Goal: Information Seeking & Learning: Understand process/instructions

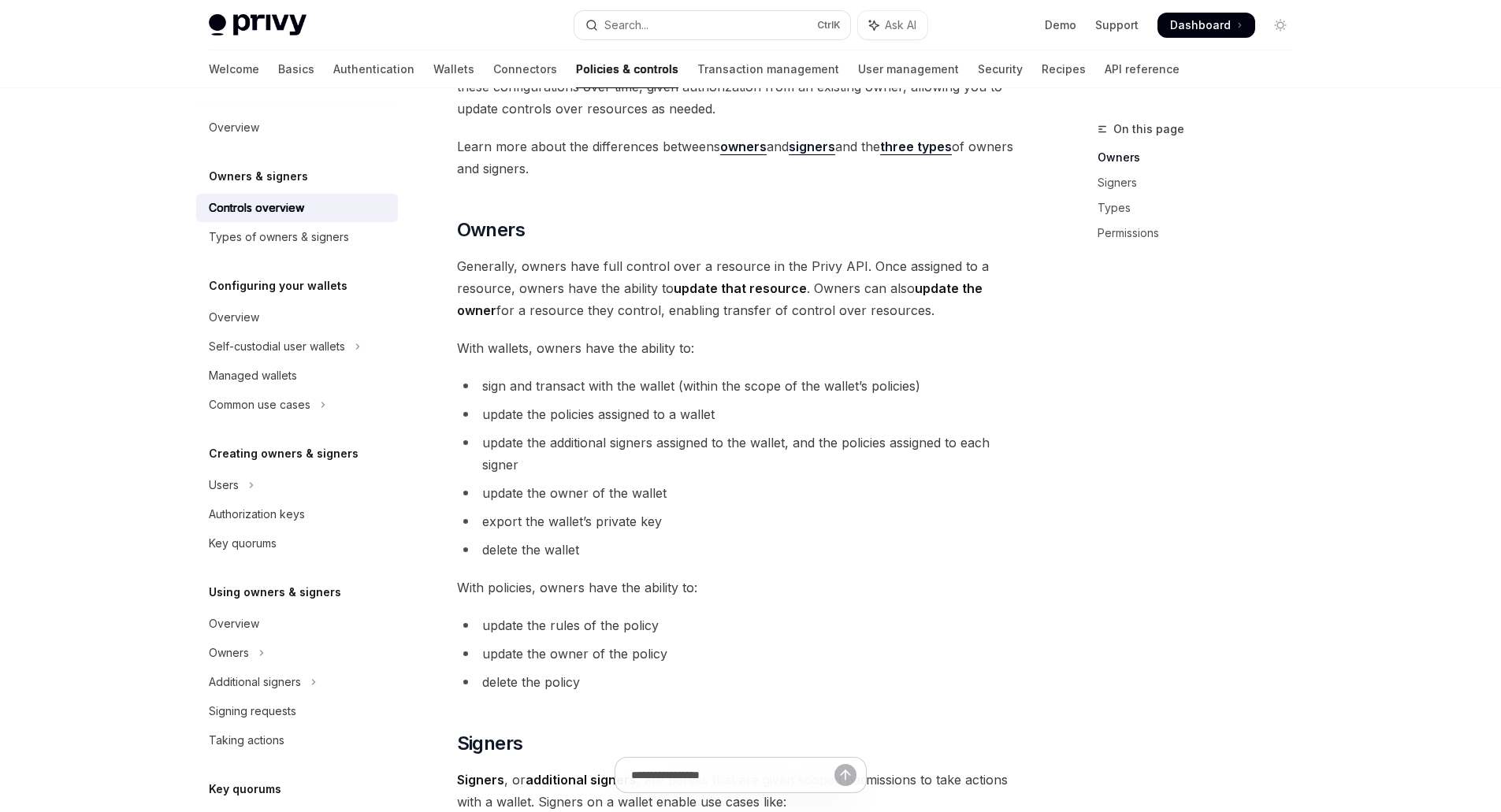
scroll to position [315, 0]
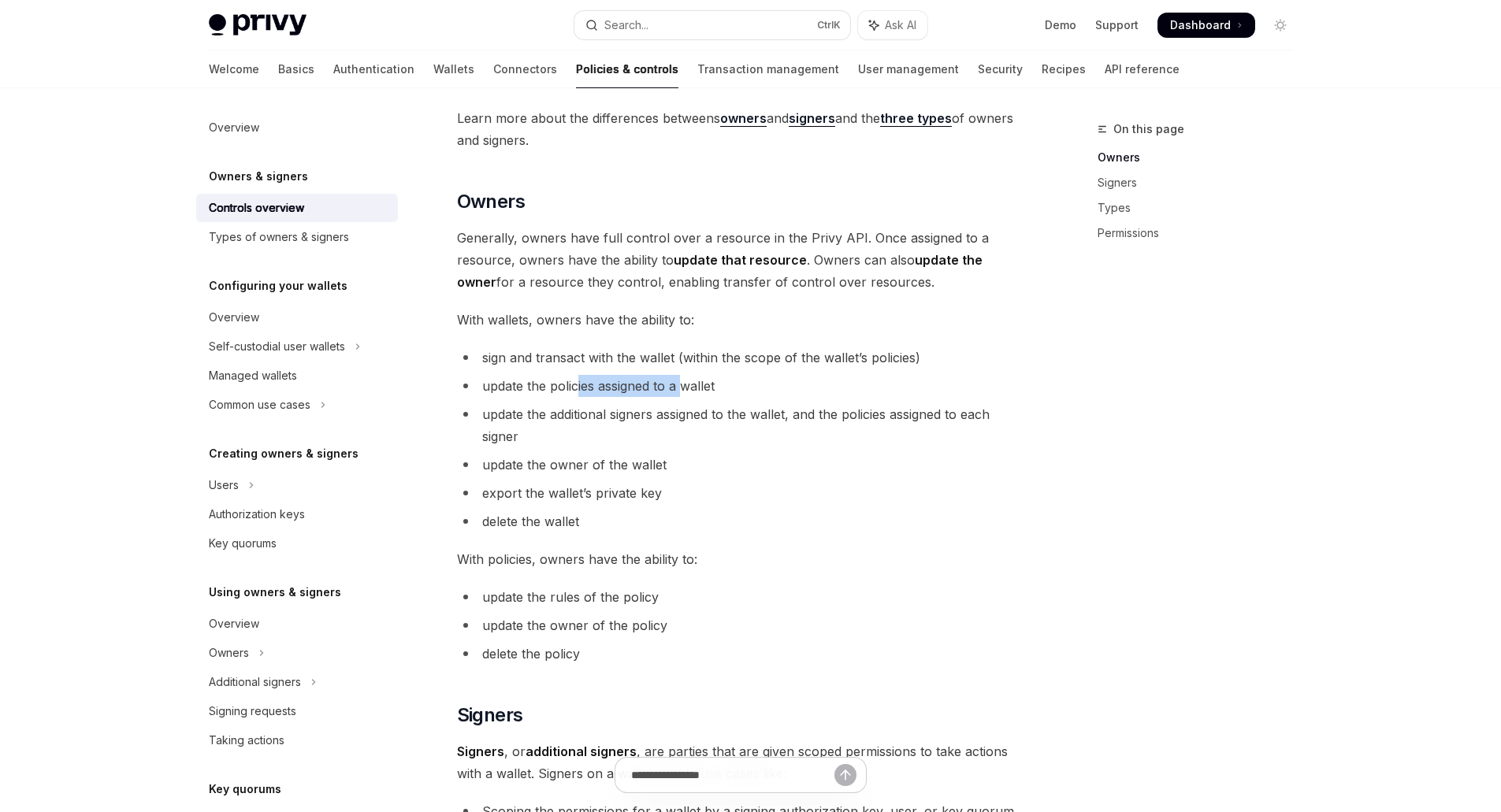
drag, startPoint x: 588, startPoint y: 390, endPoint x: 738, endPoint y: 382, distance: 150.2
click at [700, 388] on span "update the policies assigned to a wallet" at bounding box center [599, 386] width 232 height 15
click at [767, 382] on li "update the policies assigned to a wallet" at bounding box center [740, 386] width 568 height 22
drag, startPoint x: 552, startPoint y: 414, endPoint x: 746, endPoint y: 434, distance: 195.0
click at [666, 427] on li "update the additional signers assigned to the wallet, and the policies assigned…" at bounding box center [740, 425] width 568 height 44
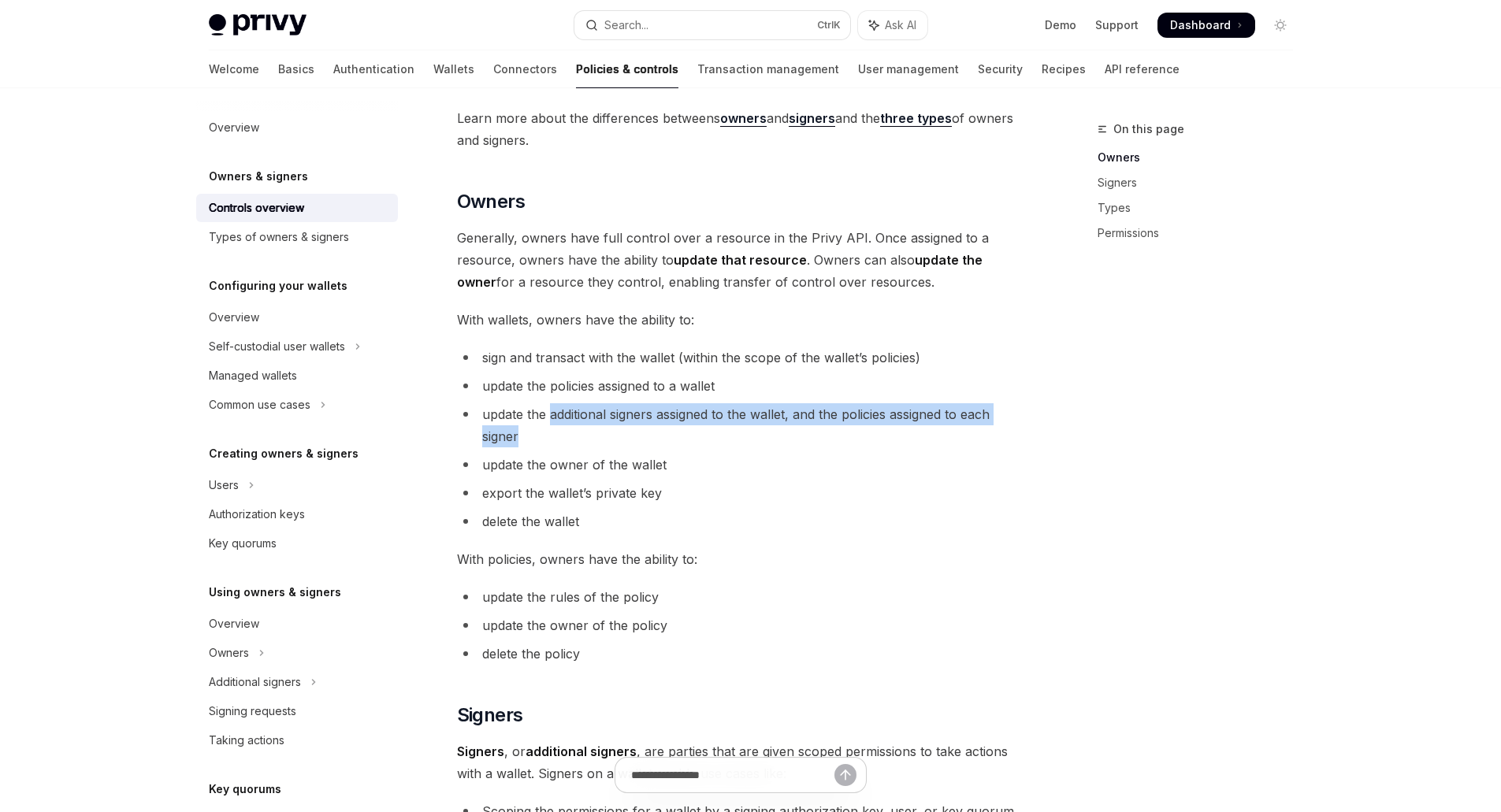
click at [746, 434] on li "update the additional signers assigned to the wallet, and the policies assigned…" at bounding box center [740, 425] width 568 height 44
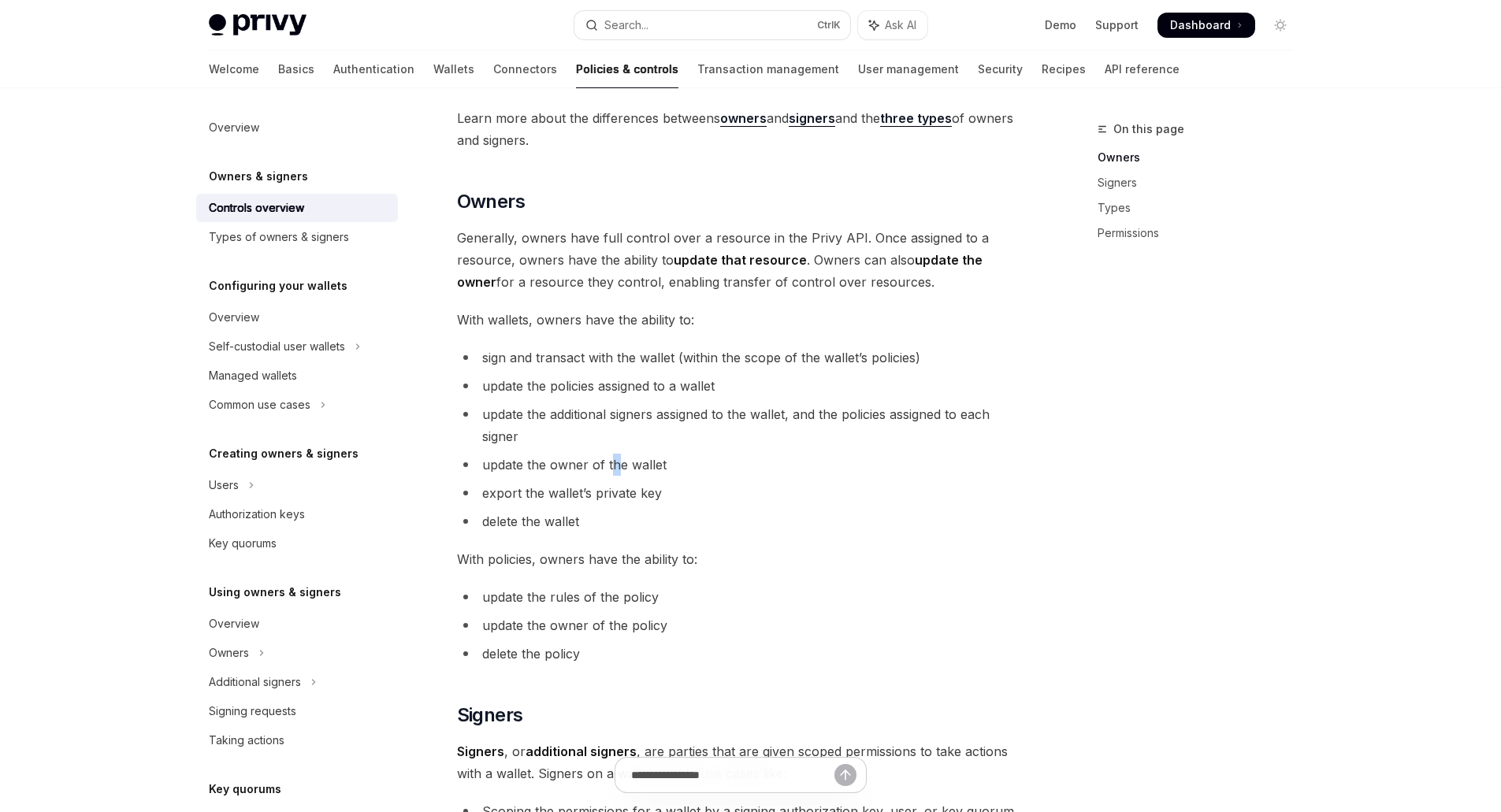
drag, startPoint x: 610, startPoint y: 468, endPoint x: 754, endPoint y: 464, distance: 144.1
click at [700, 473] on li "update the owner of the wallet" at bounding box center [740, 464] width 568 height 22
click at [756, 464] on li "update the owner of the wallet" at bounding box center [740, 464] width 568 height 22
drag, startPoint x: 482, startPoint y: 502, endPoint x: 681, endPoint y: 485, distance: 199.7
click at [654, 488] on li "export the wallet’s private key" at bounding box center [740, 494] width 568 height 22
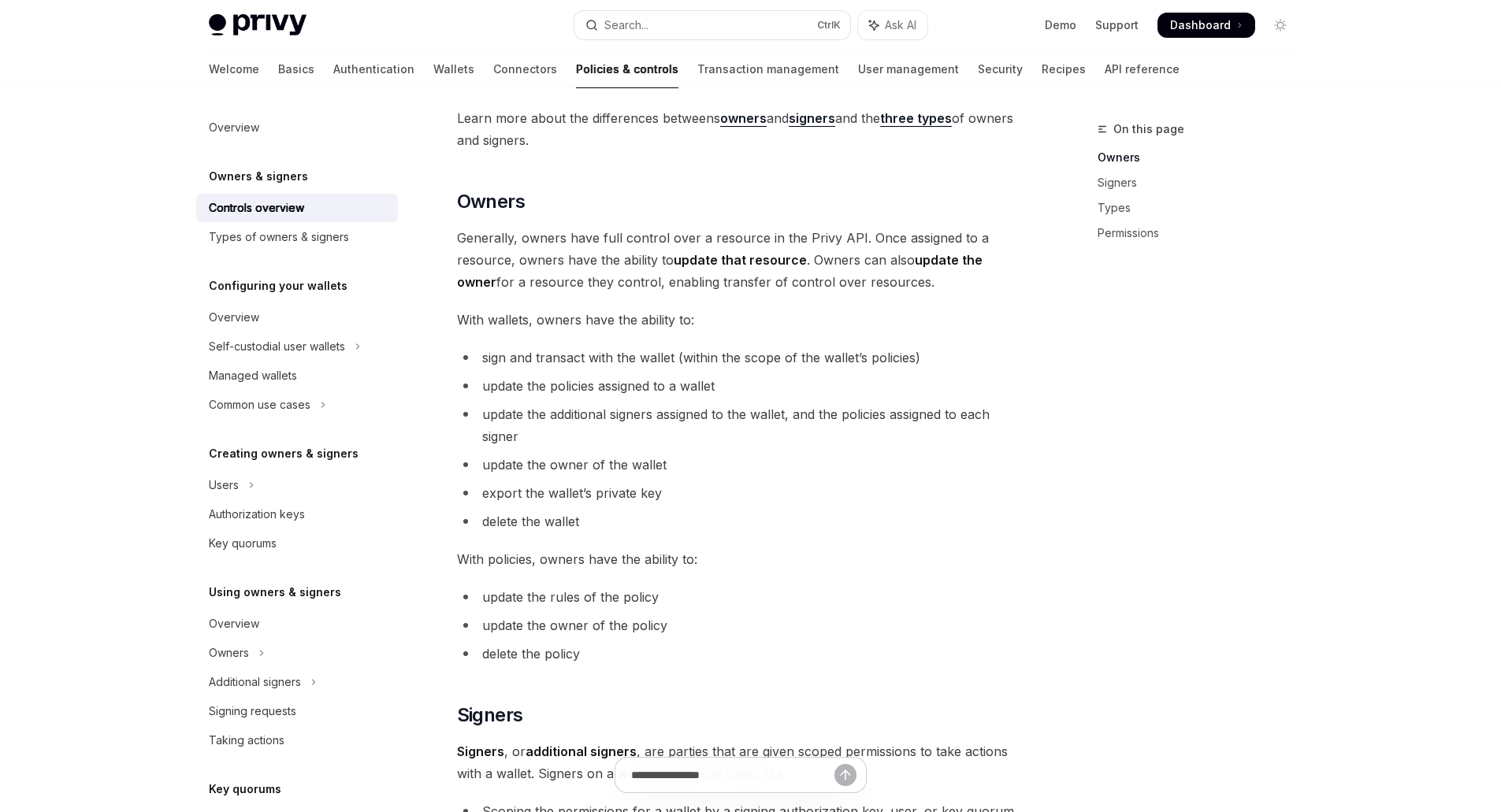
click at [727, 488] on li "export the wallet’s private key" at bounding box center [740, 494] width 568 height 22
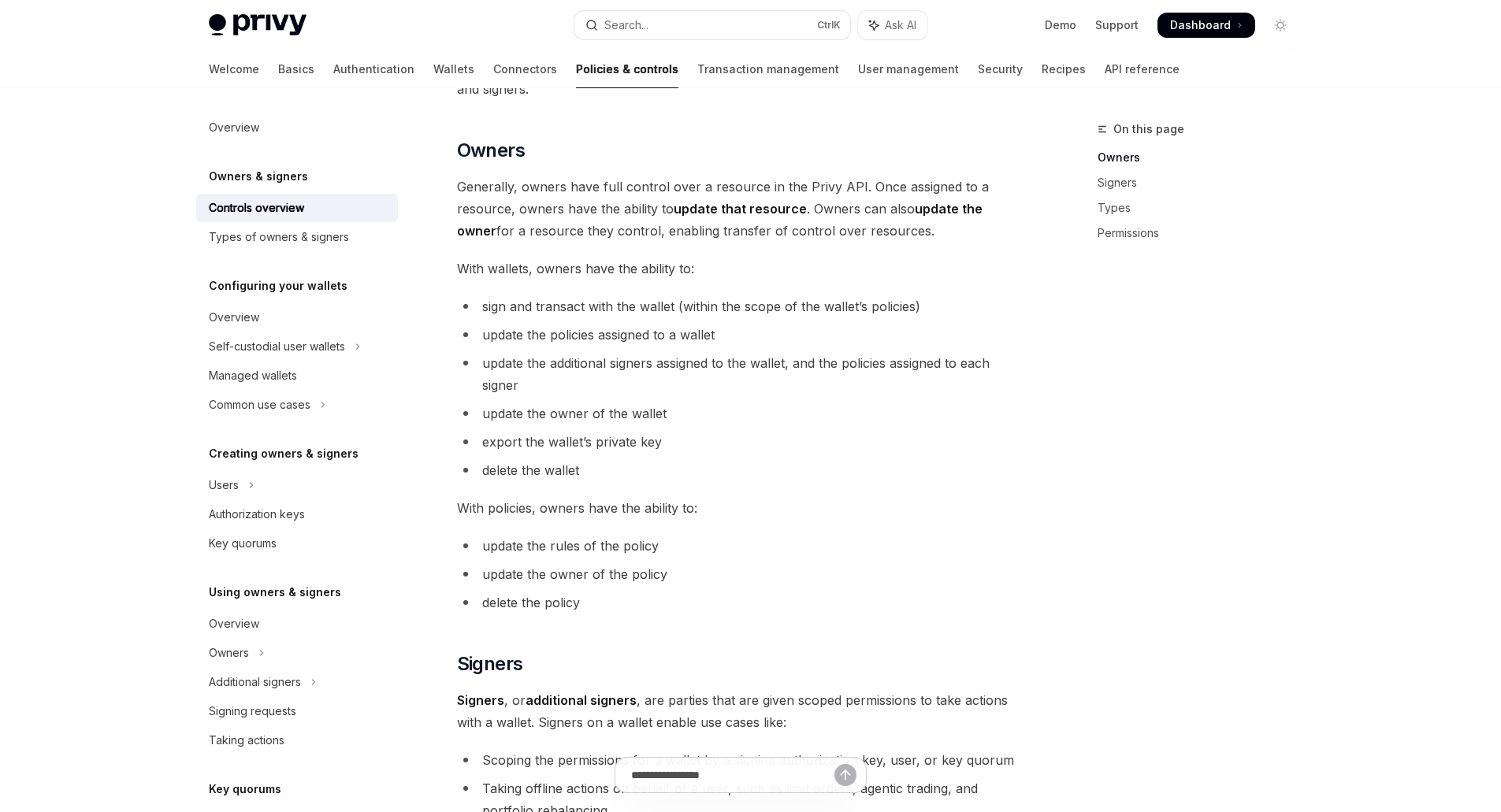
scroll to position [394, 0]
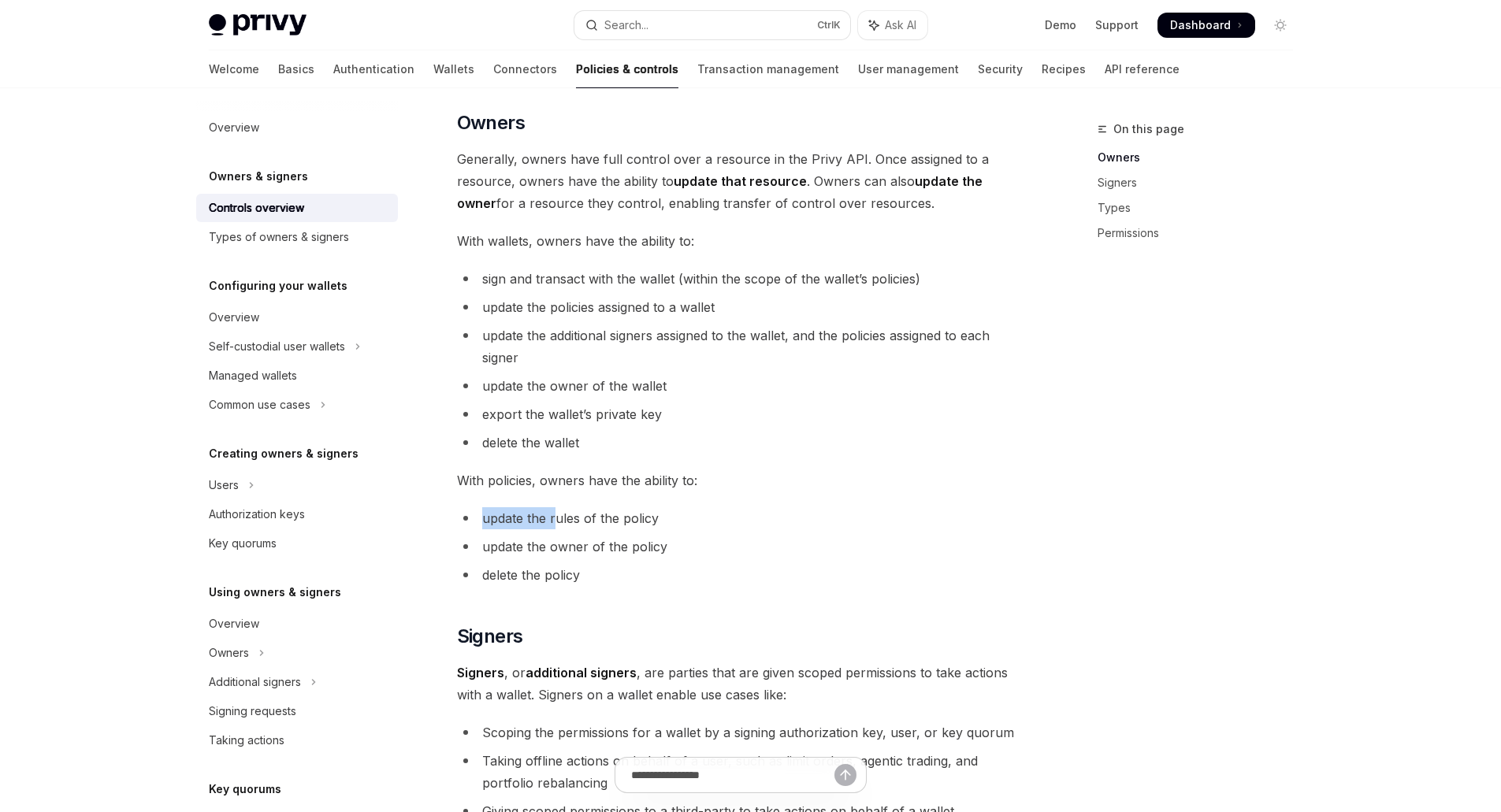
drag, startPoint x: 480, startPoint y: 523, endPoint x: 647, endPoint y: 508, distance: 167.7
click at [647, 508] on li "update the rules of the policy" at bounding box center [740, 518] width 568 height 22
click at [771, 495] on div "Privy resources, such as wallets and policies, are controlled or managed by a u…" at bounding box center [740, 599] width 568 height 1588
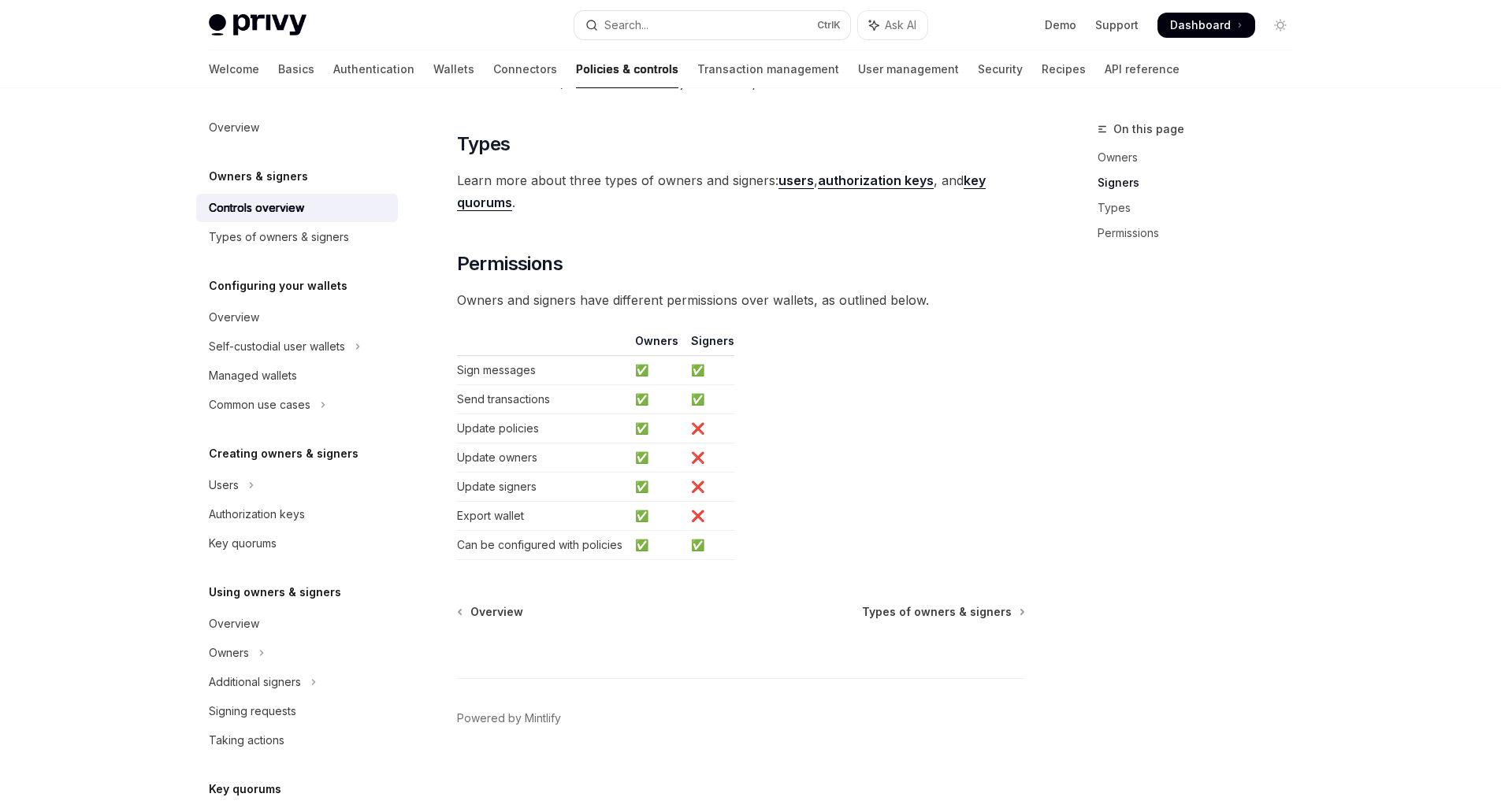
scroll to position [1229, 0]
click at [952, 614] on span "Types of owners & signers" at bounding box center [936, 610] width 149 height 15
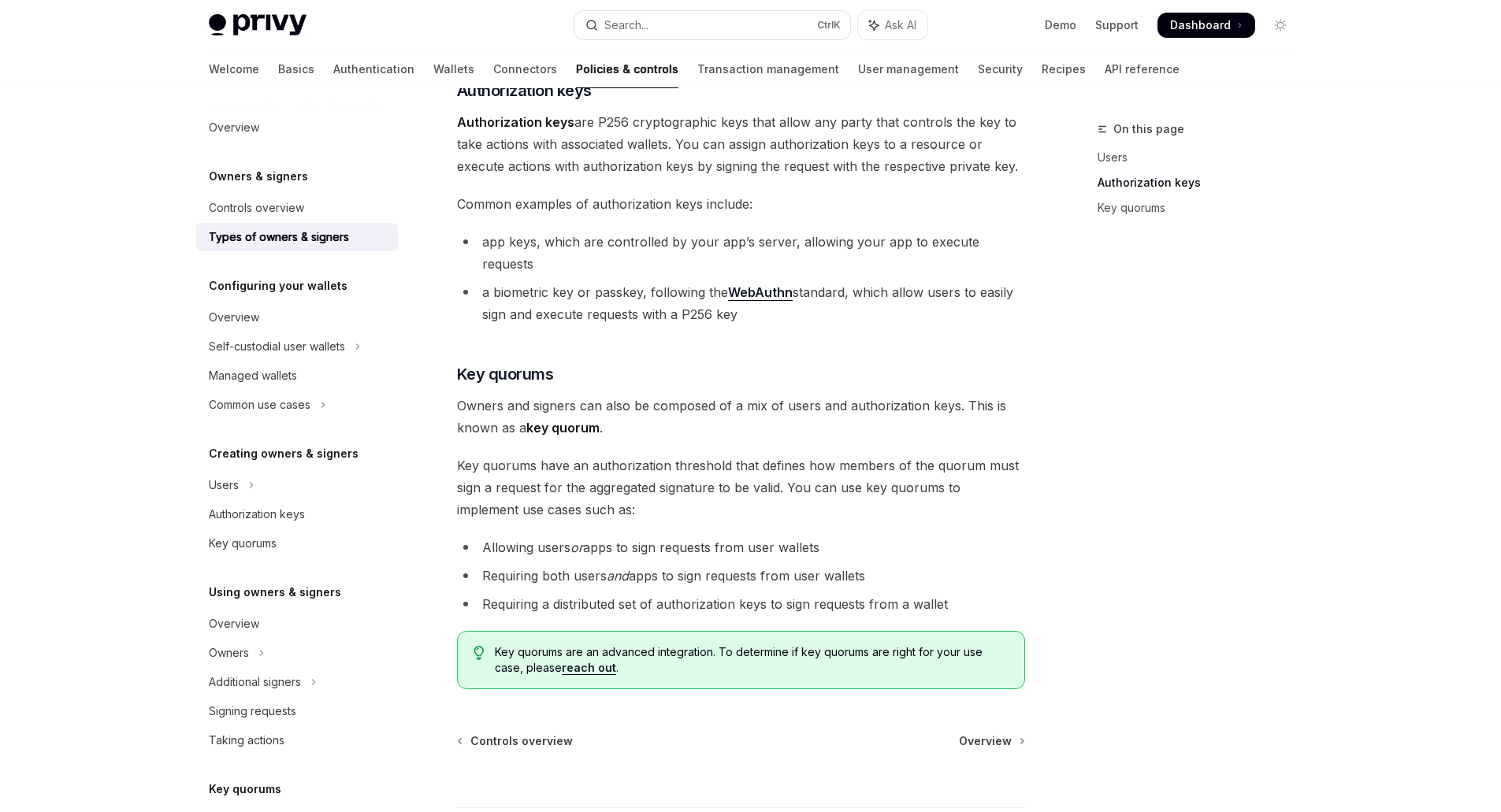
scroll to position [394, 0]
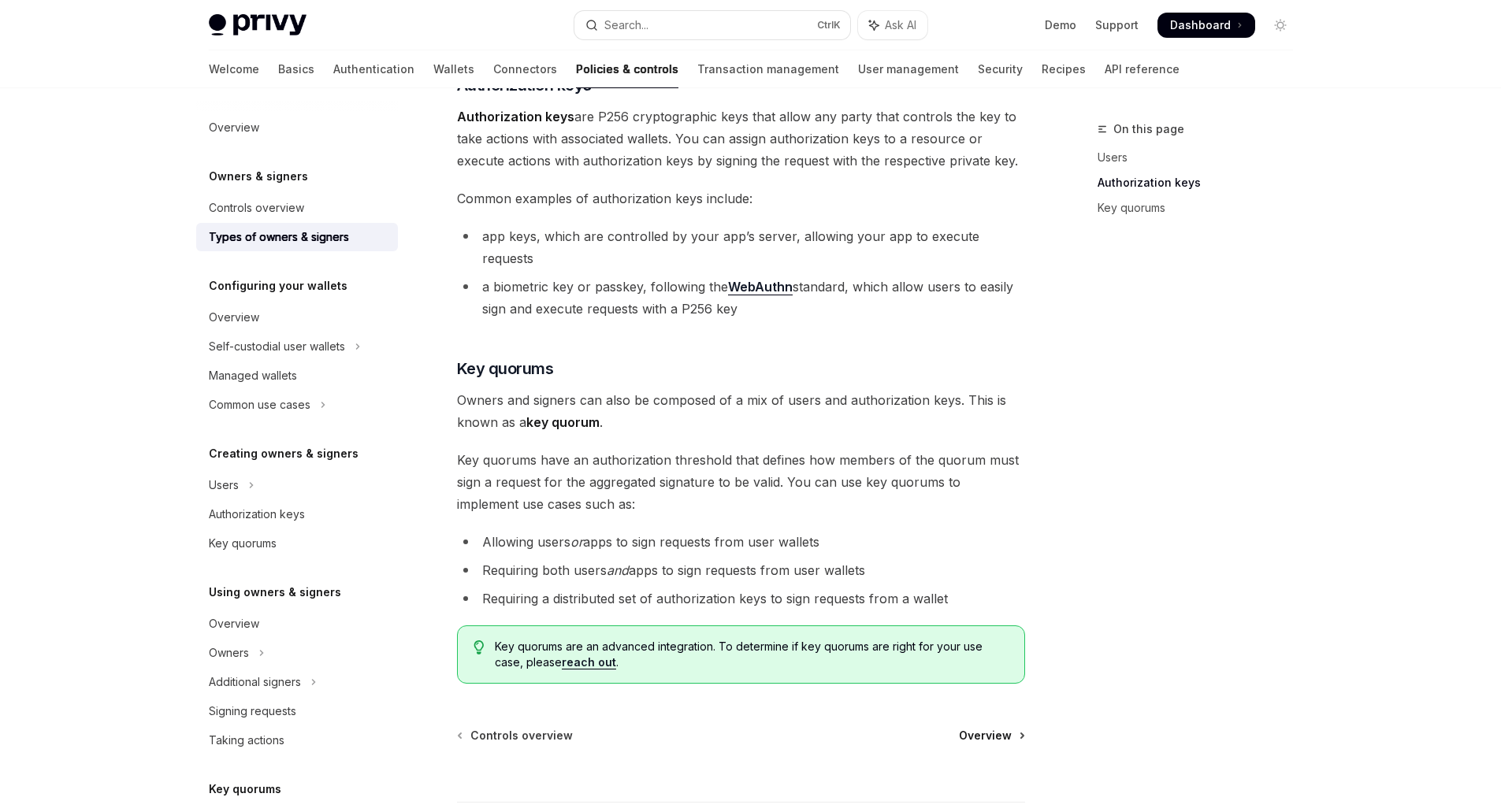
click at [984, 728] on span "Overview" at bounding box center [985, 736] width 53 height 15
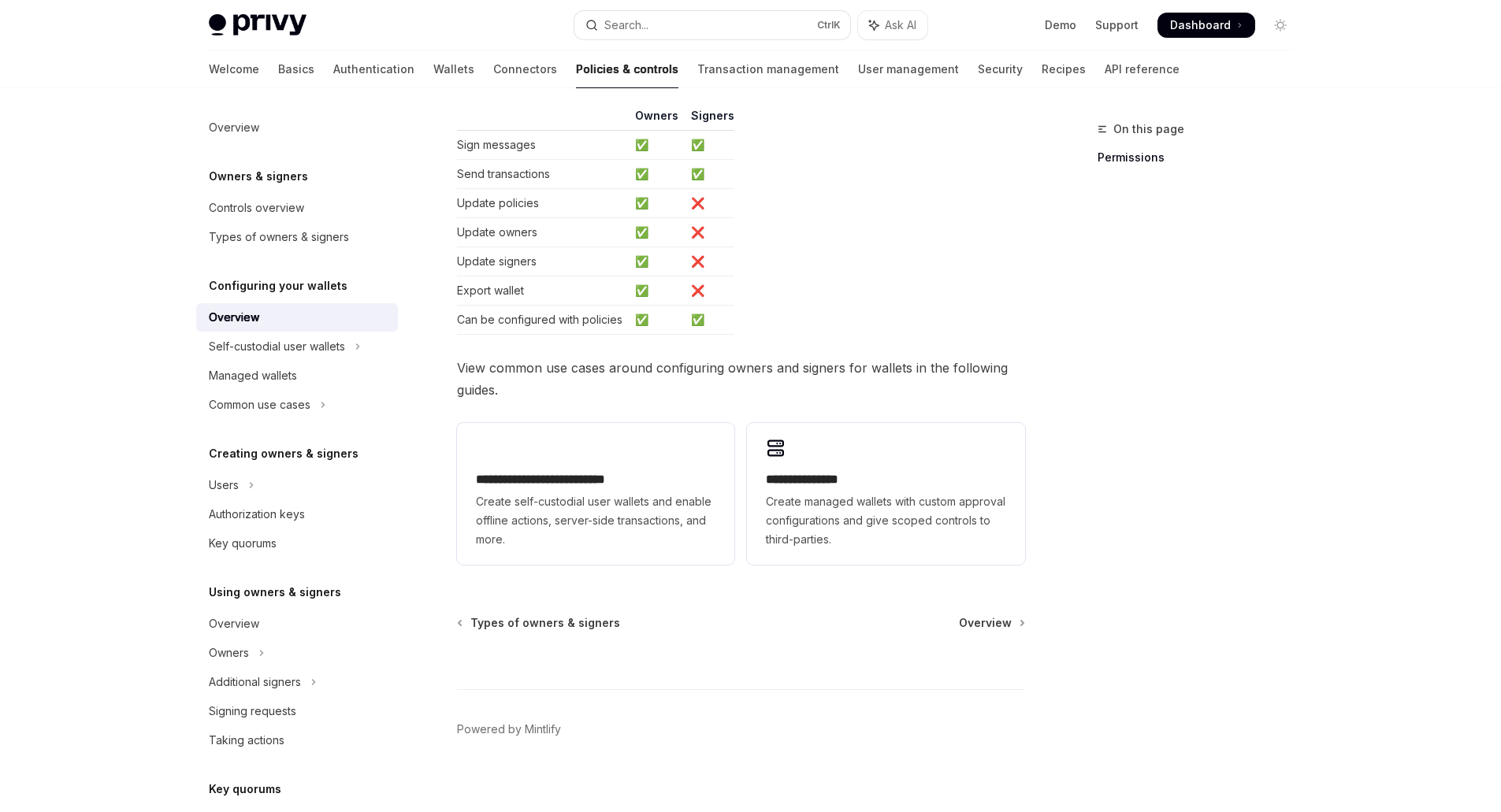
scroll to position [290, 0]
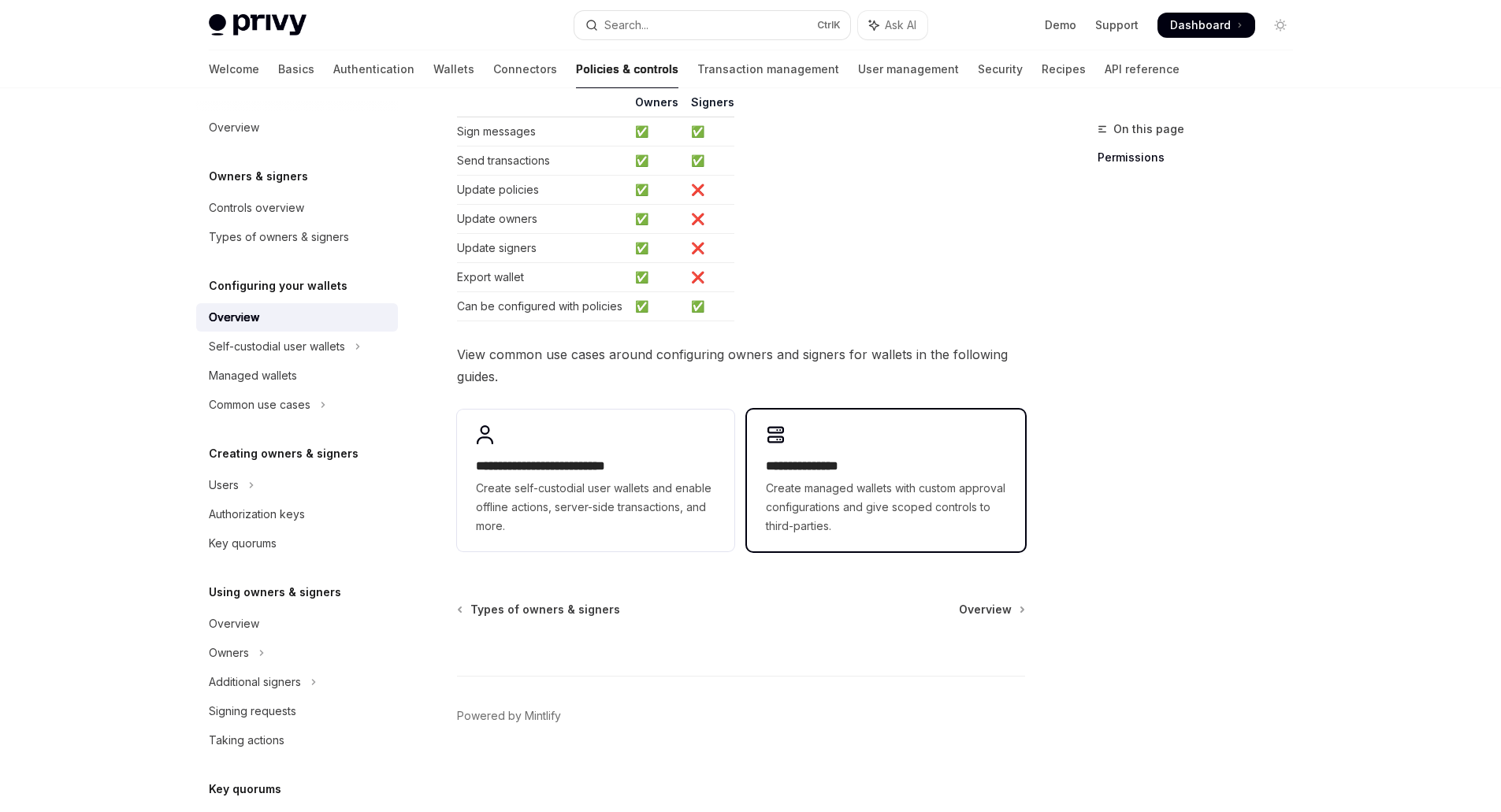
click at [872, 465] on h2 "**********" at bounding box center [885, 466] width 239 height 19
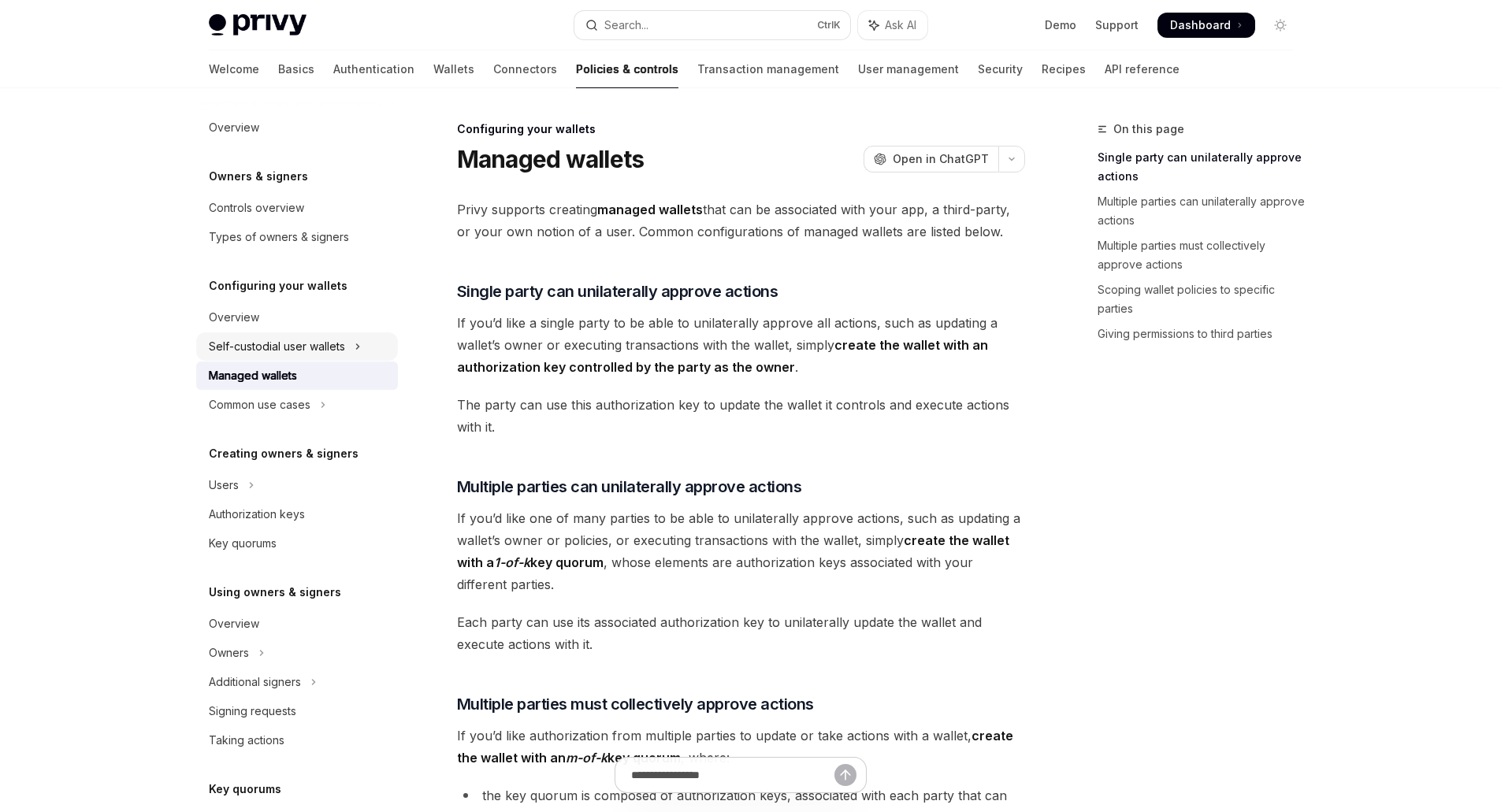
click at [256, 341] on div "Self-custodial user wallets" at bounding box center [277, 347] width 137 height 19
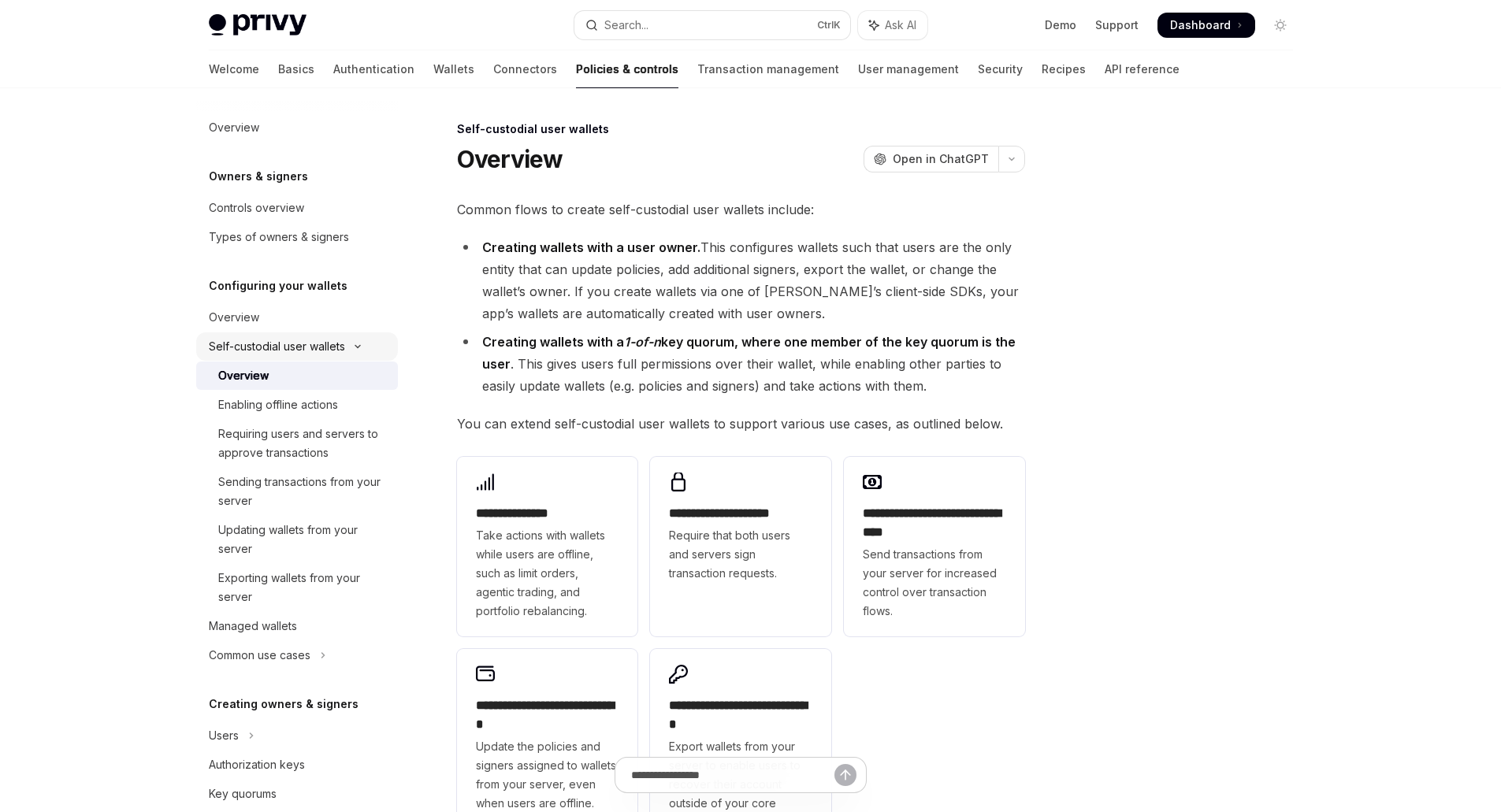
click at [256, 341] on div "Self-custodial user wallets" at bounding box center [277, 347] width 137 height 19
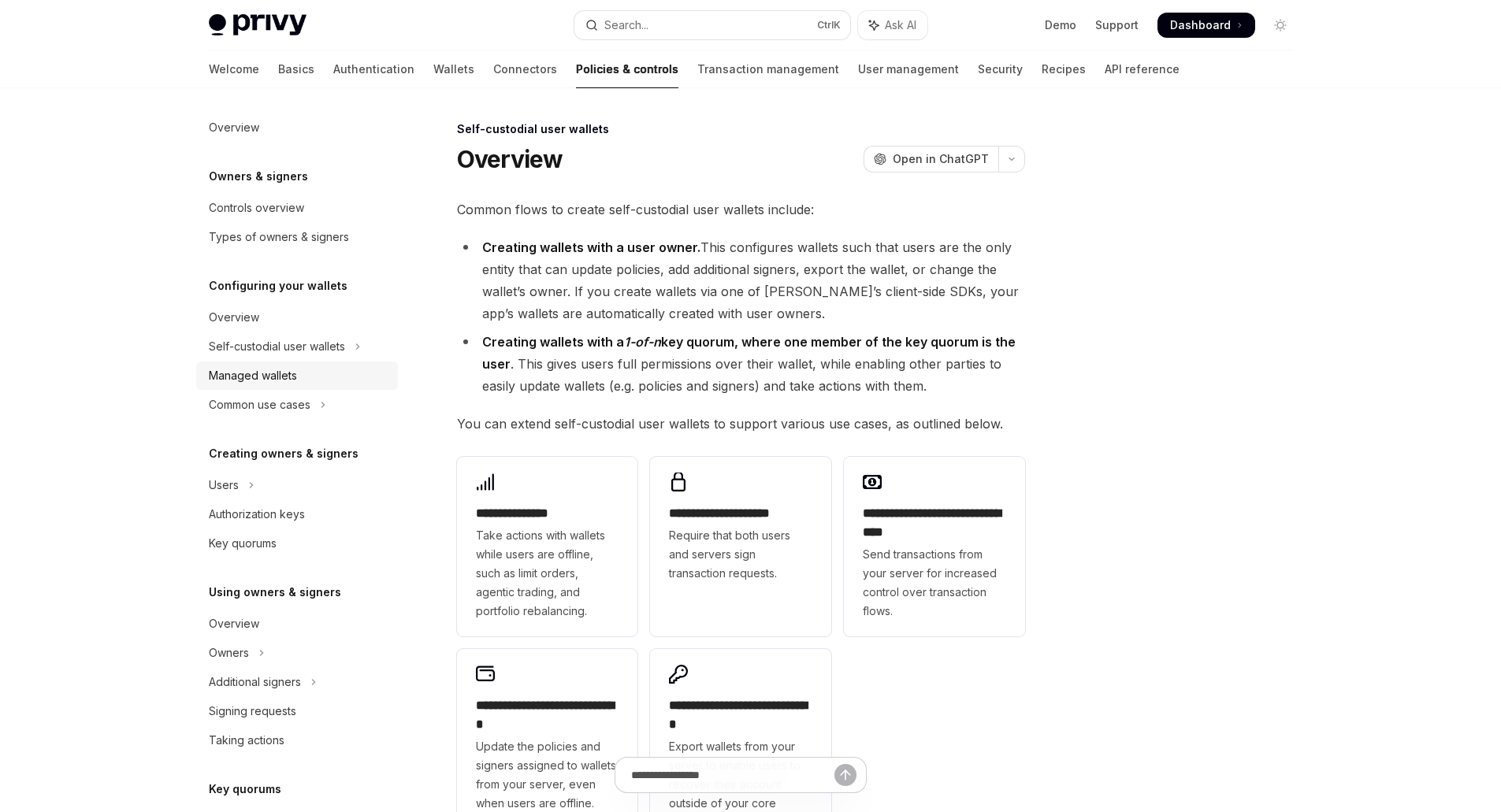
click at [265, 380] on div "Managed wallets" at bounding box center [253, 376] width 88 height 19
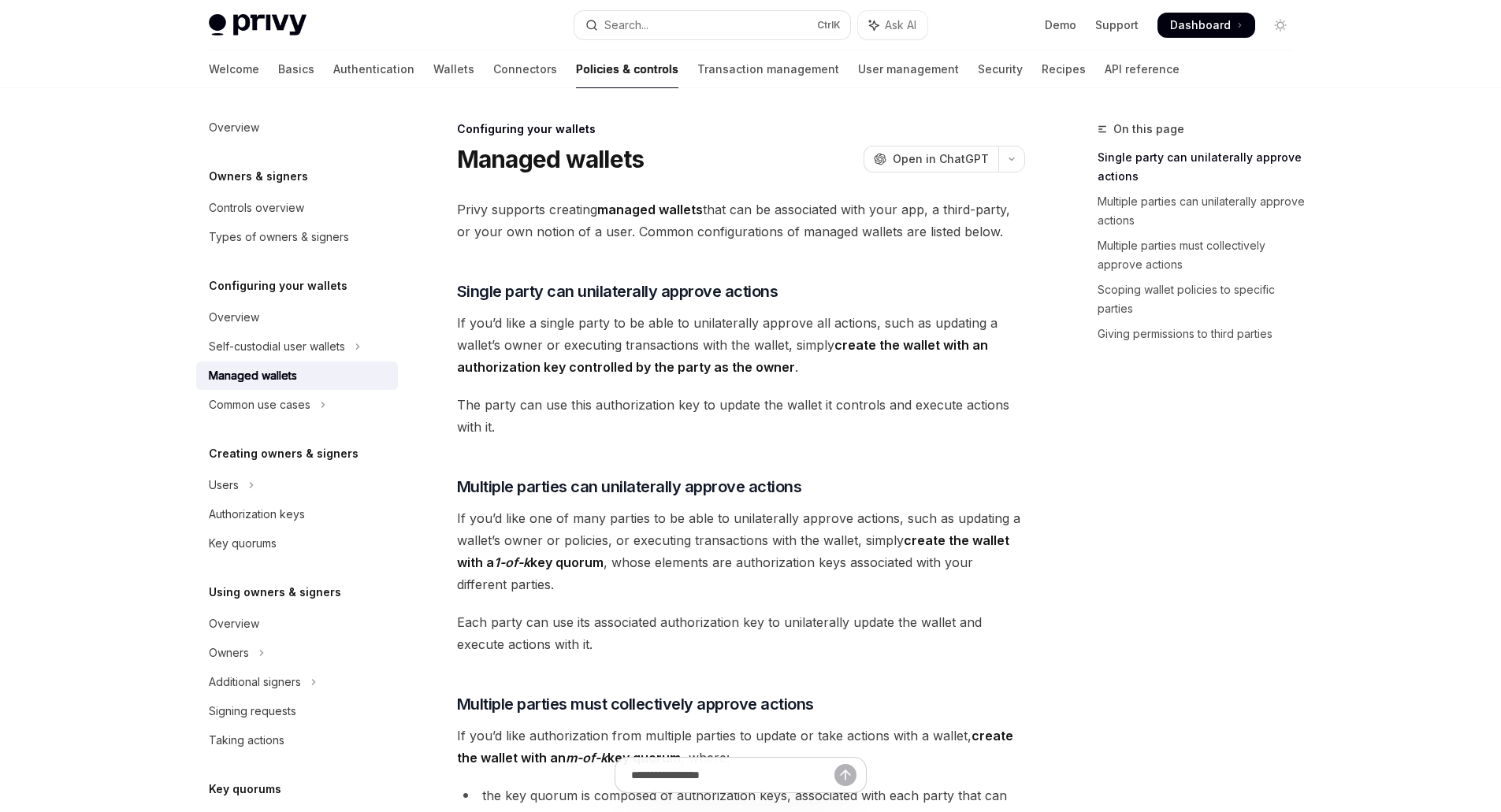
click at [265, 381] on div "Managed wallets" at bounding box center [253, 376] width 88 height 19
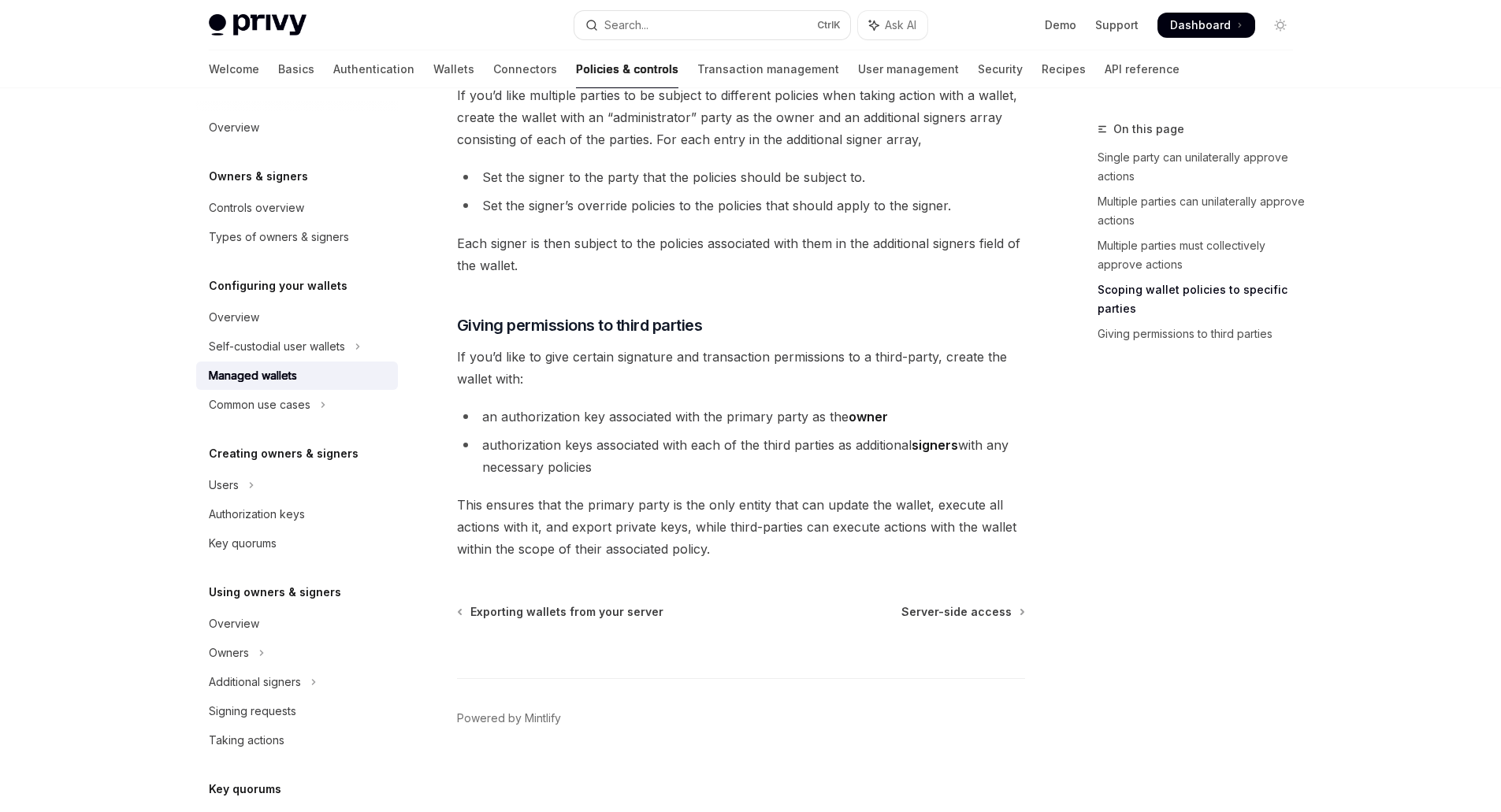
scroll to position [926, 0]
click at [307, 404] on div "Common use cases" at bounding box center [260, 405] width 102 height 19
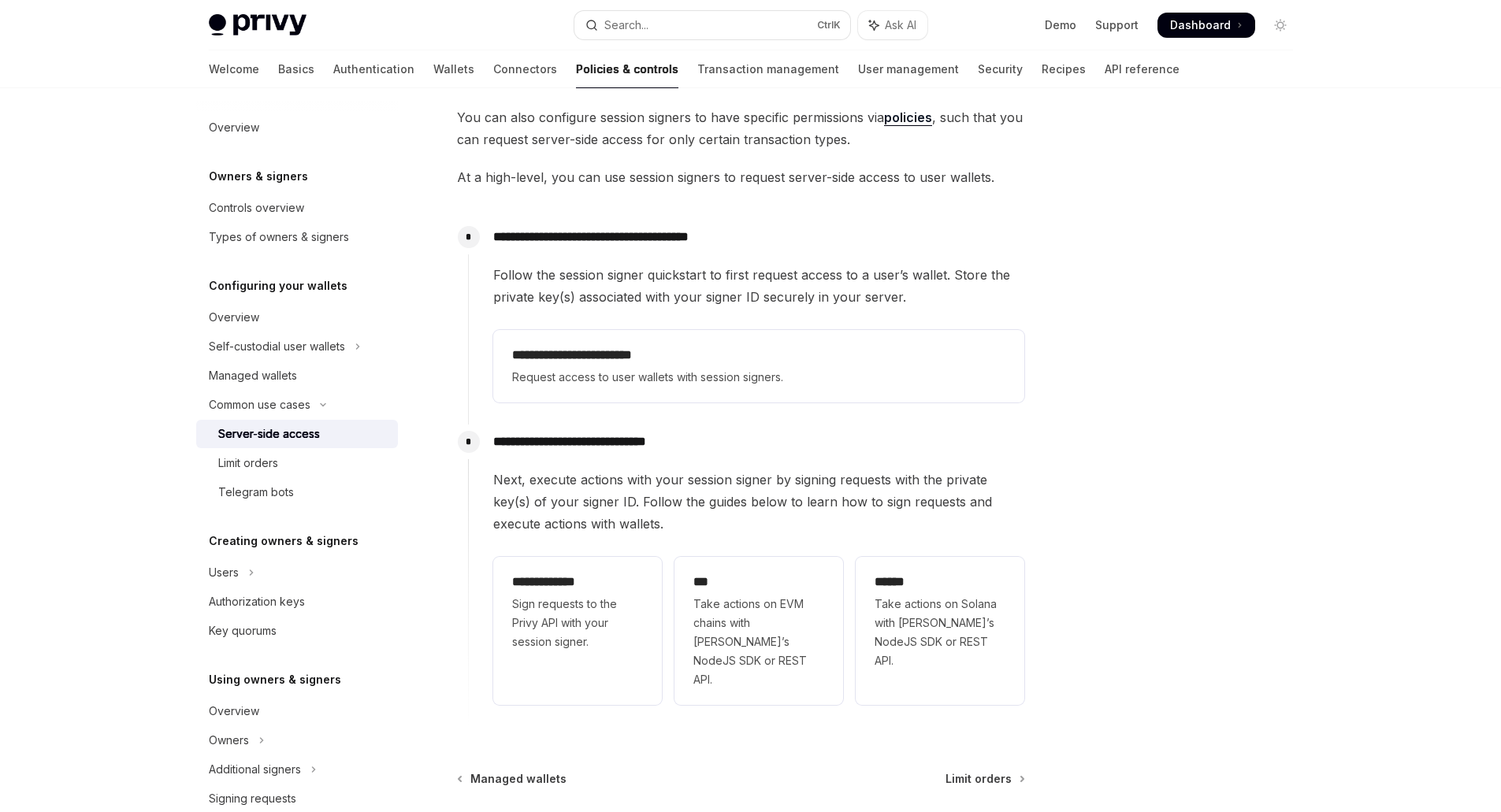
scroll to position [315, 0]
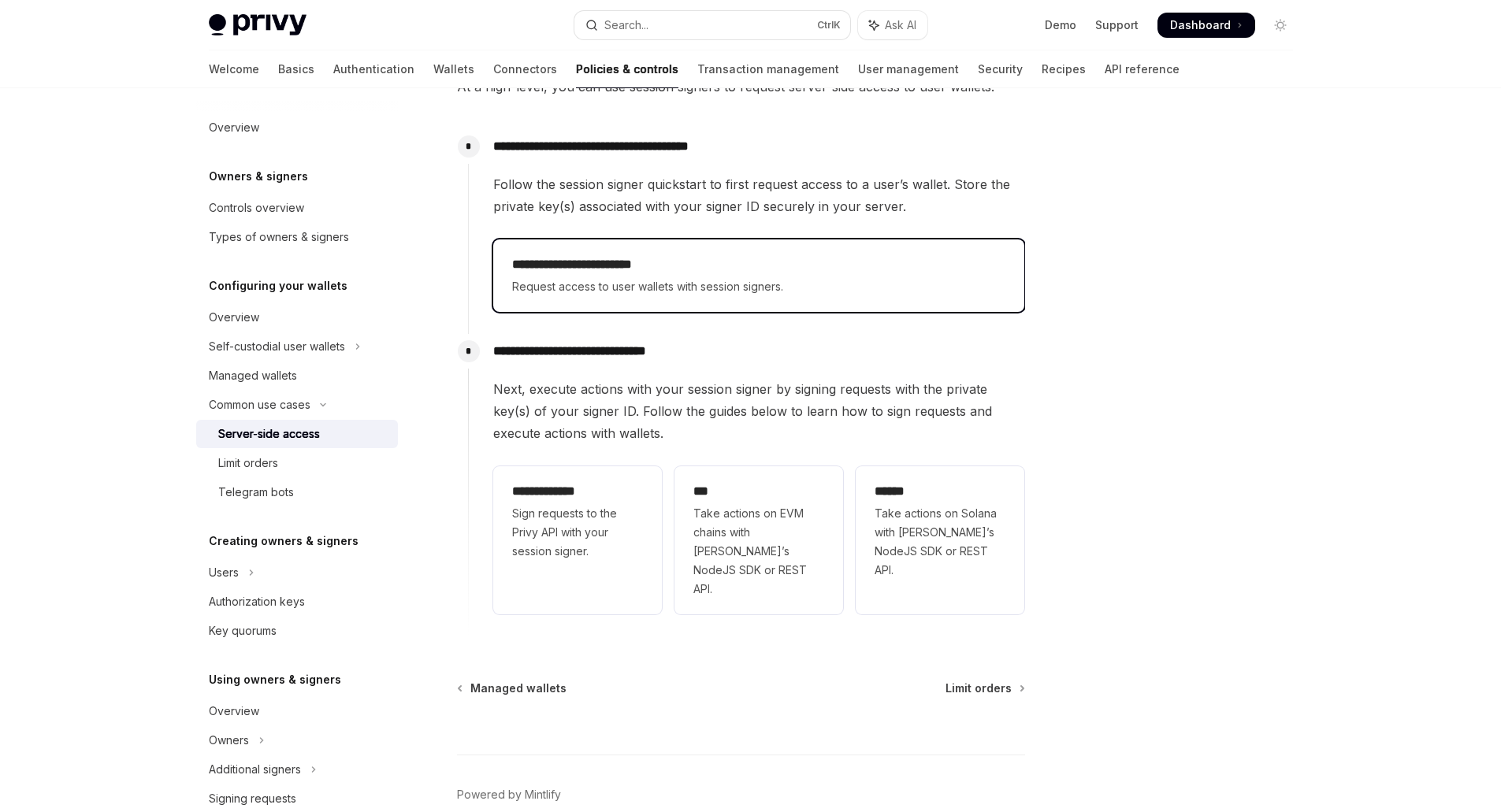
click at [664, 281] on span "Request access to user wallets with session signers." at bounding box center [759, 287] width 494 height 19
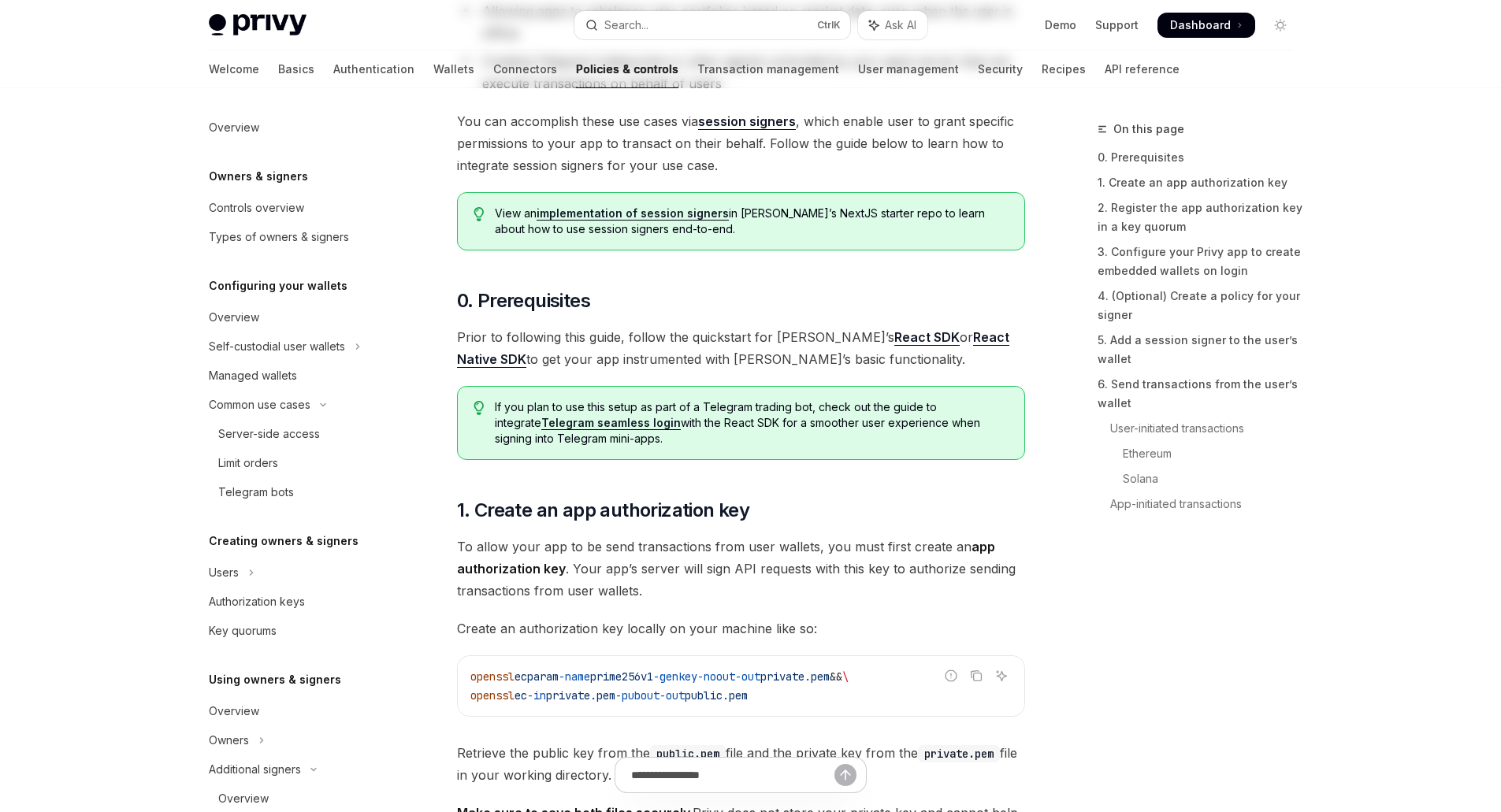
type textarea "*"
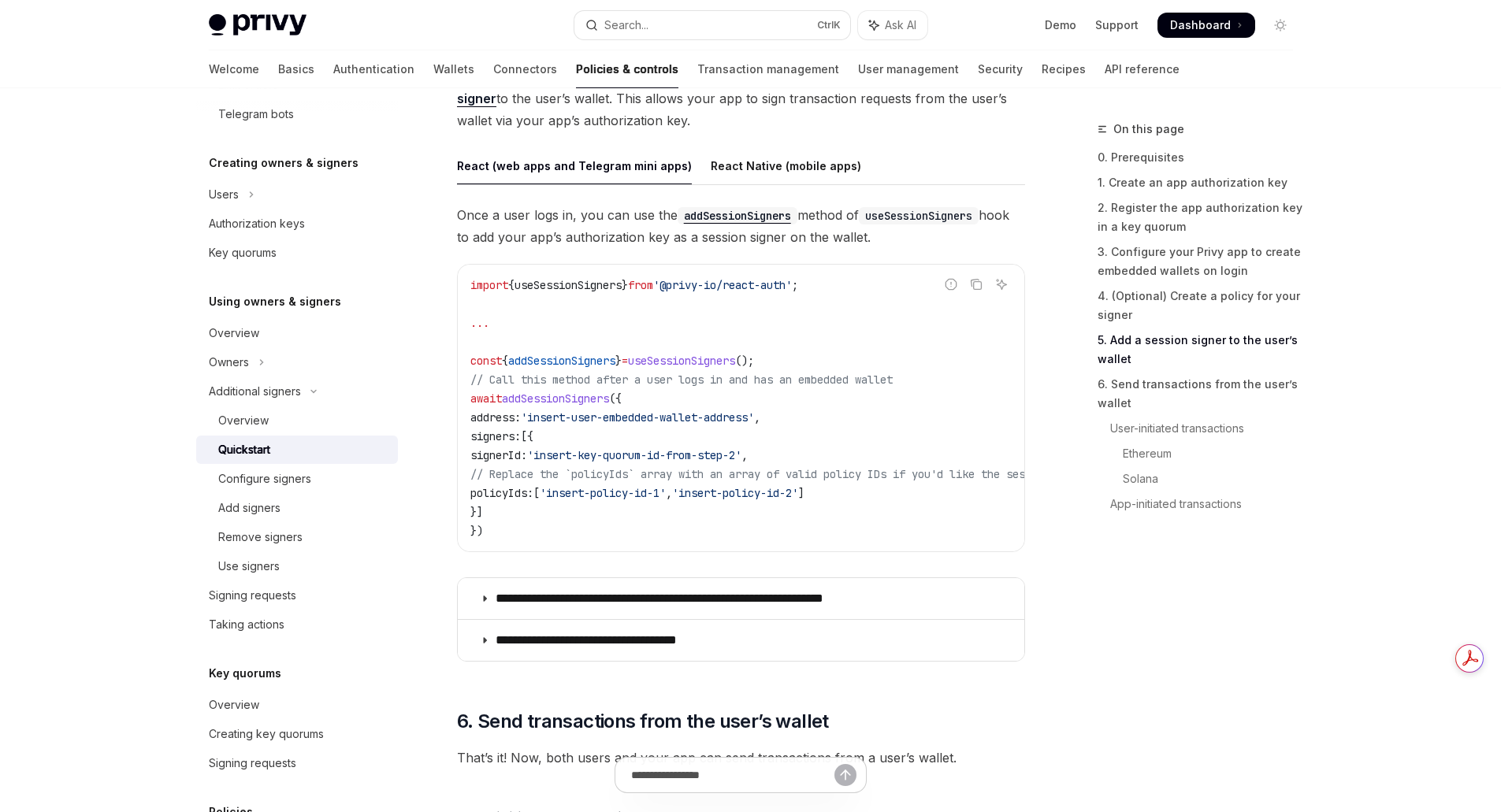
scroll to position [2600, 0]
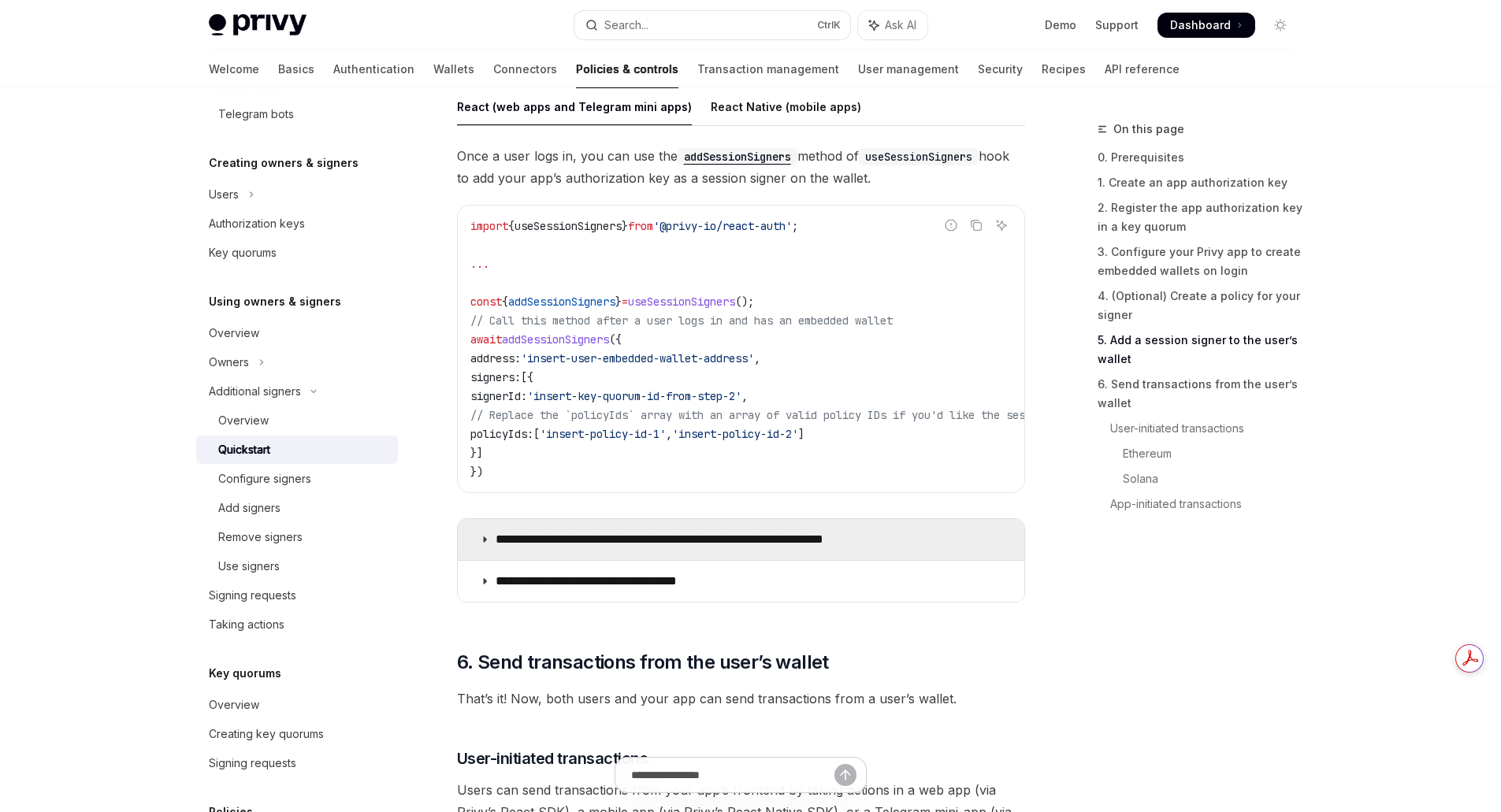
click at [485, 545] on icon at bounding box center [484, 539] width 9 height 9
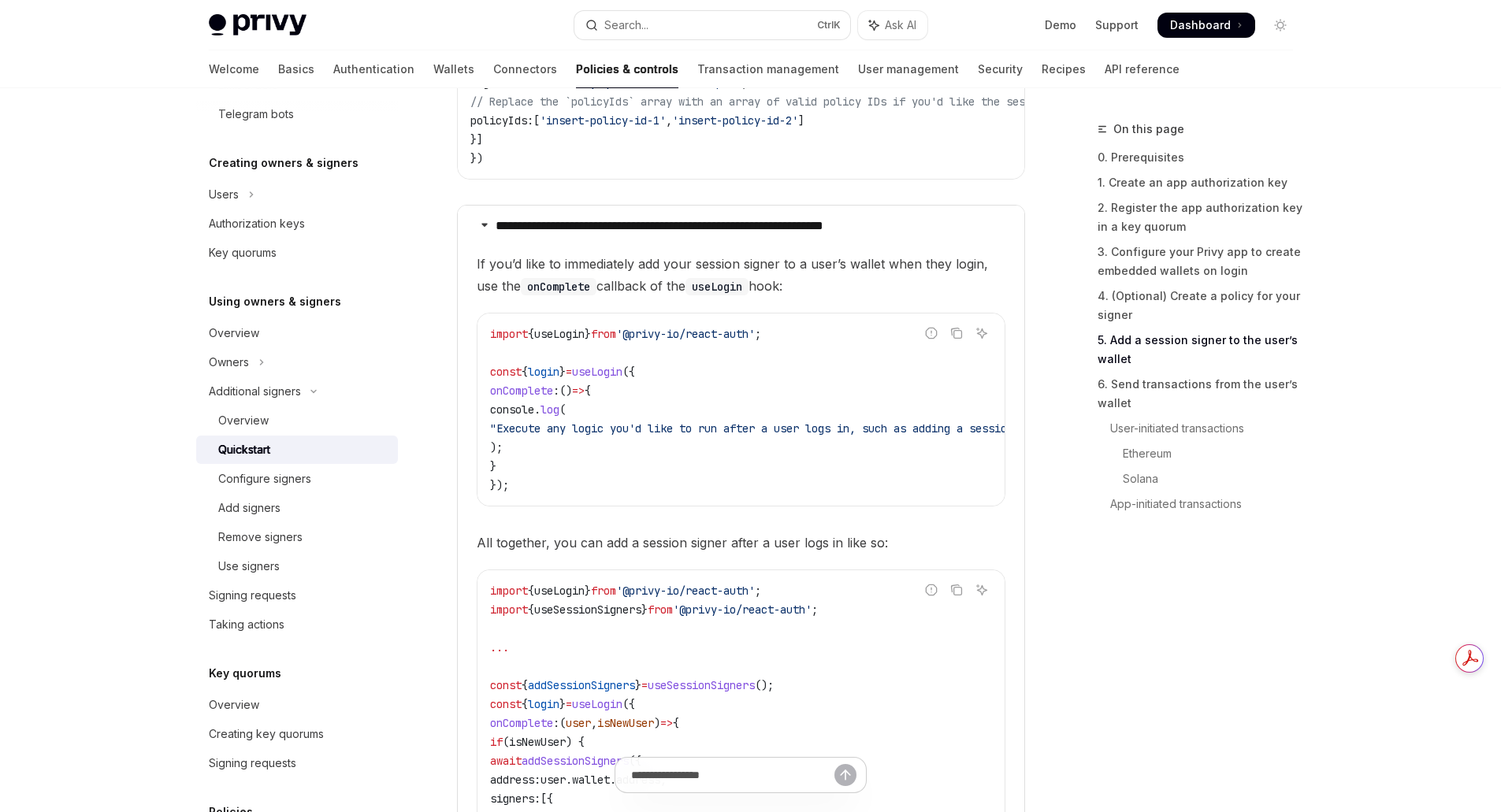
scroll to position [2915, 0]
drag, startPoint x: 693, startPoint y: 508, endPoint x: 946, endPoint y: 494, distance: 253.4
click at [946, 494] on div "import { useLogin } from '@privy-io/react-auth' ; const { login } = useLogin ({…" at bounding box center [740, 407] width 527 height 192
drag, startPoint x: 803, startPoint y: 510, endPoint x: 951, endPoint y: 500, distance: 148.3
click at [951, 500] on div "import { useLogin } from '@privy-io/react-auth' ; const { login } = useLogin ({…" at bounding box center [740, 407] width 527 height 192
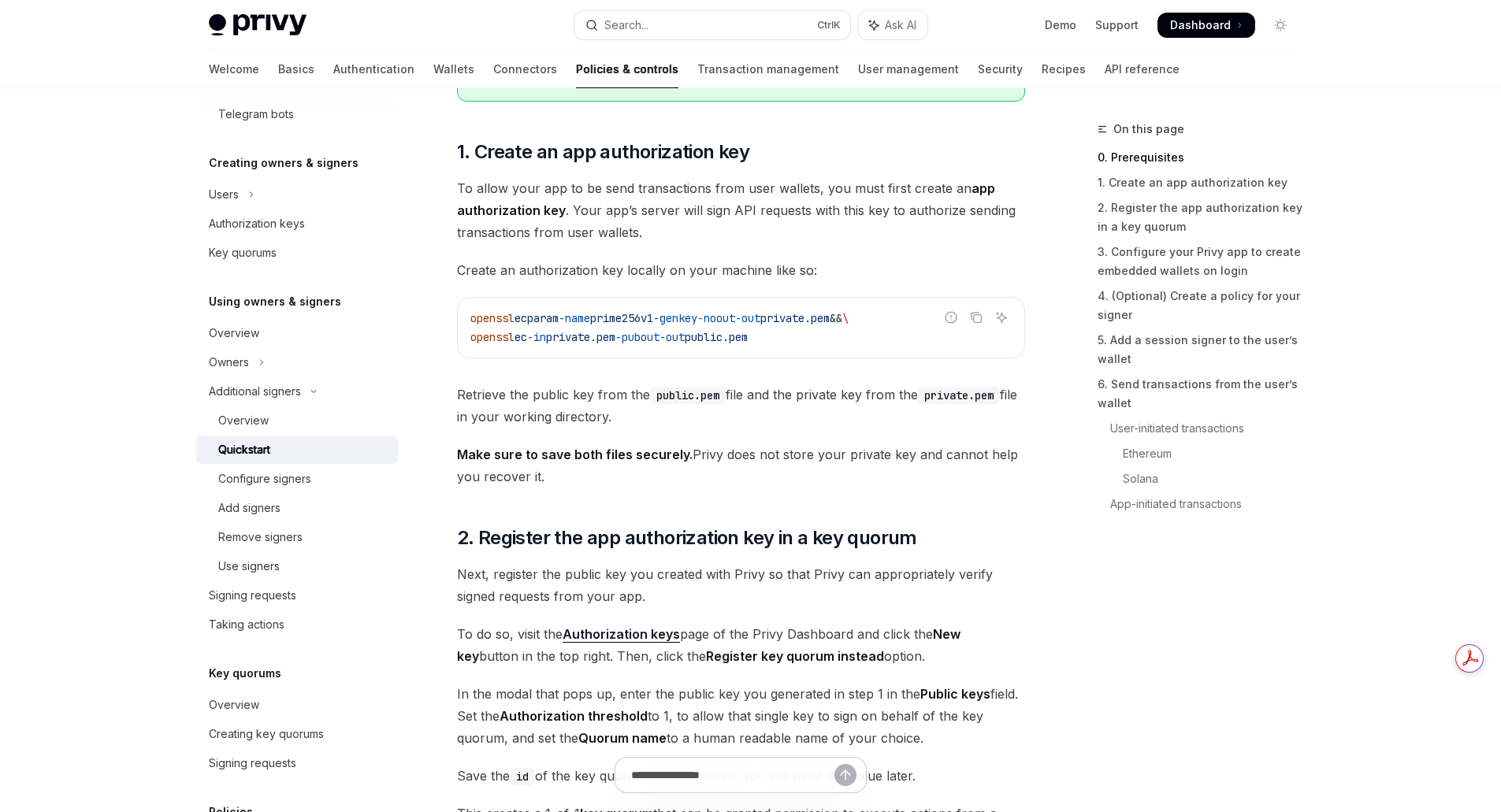
scroll to position [686, 0]
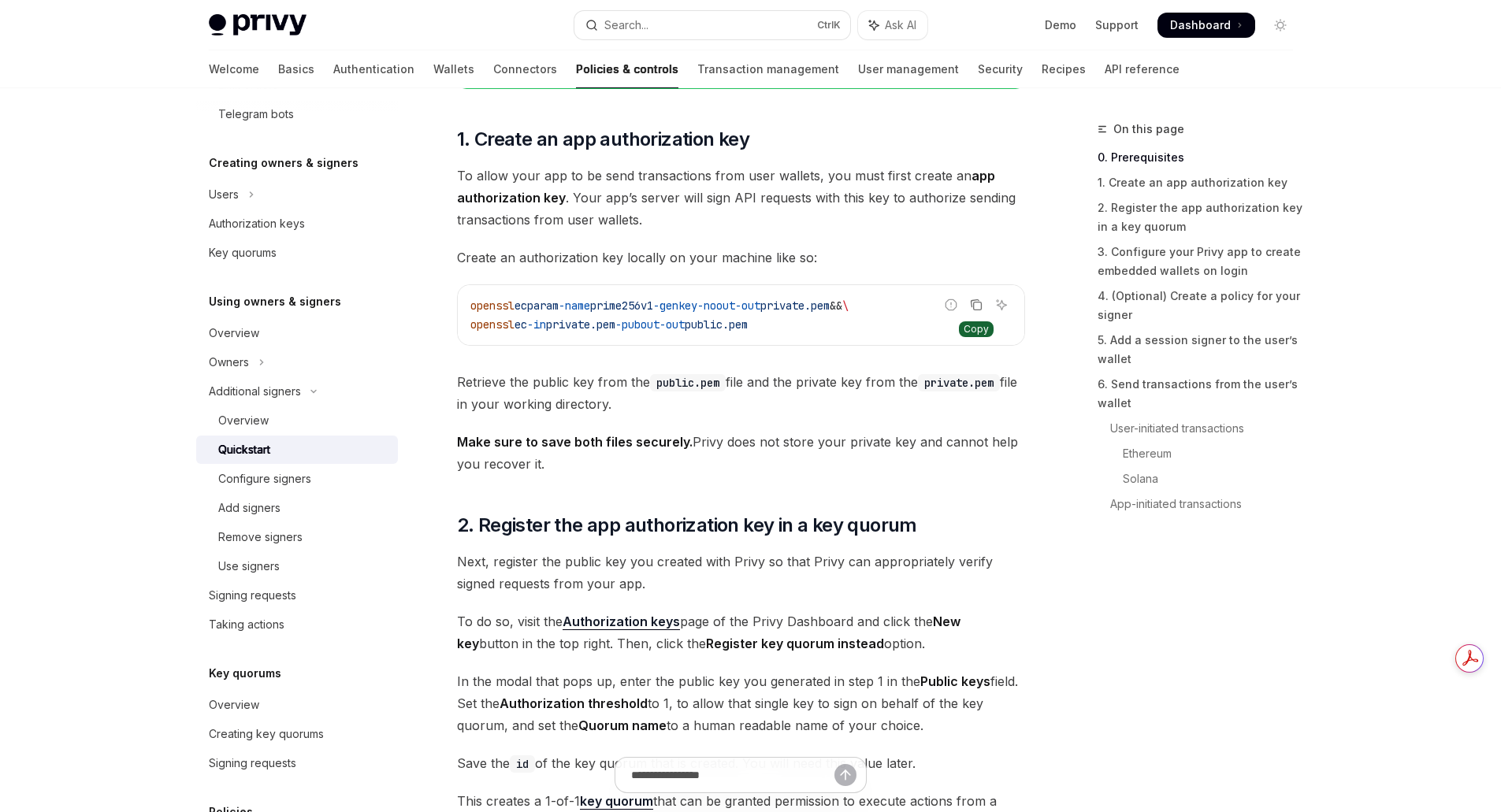
click at [974, 304] on icon "Copy the contents from the code block" at bounding box center [976, 305] width 13 height 13
click at [977, 301] on icon "Copy the contents from the code block" at bounding box center [974, 304] width 8 height 7
drag, startPoint x: 891, startPoint y: 302, endPoint x: 470, endPoint y: 307, distance: 421.0
click at [470, 307] on code "openssl ecparam -name prime256v1 -genkey -noout -out private.pem && \ openssl e…" at bounding box center [741, 315] width 541 height 38
copy span "openssl ecparam -name prime256v1 -genkey -noout -out private.pem"
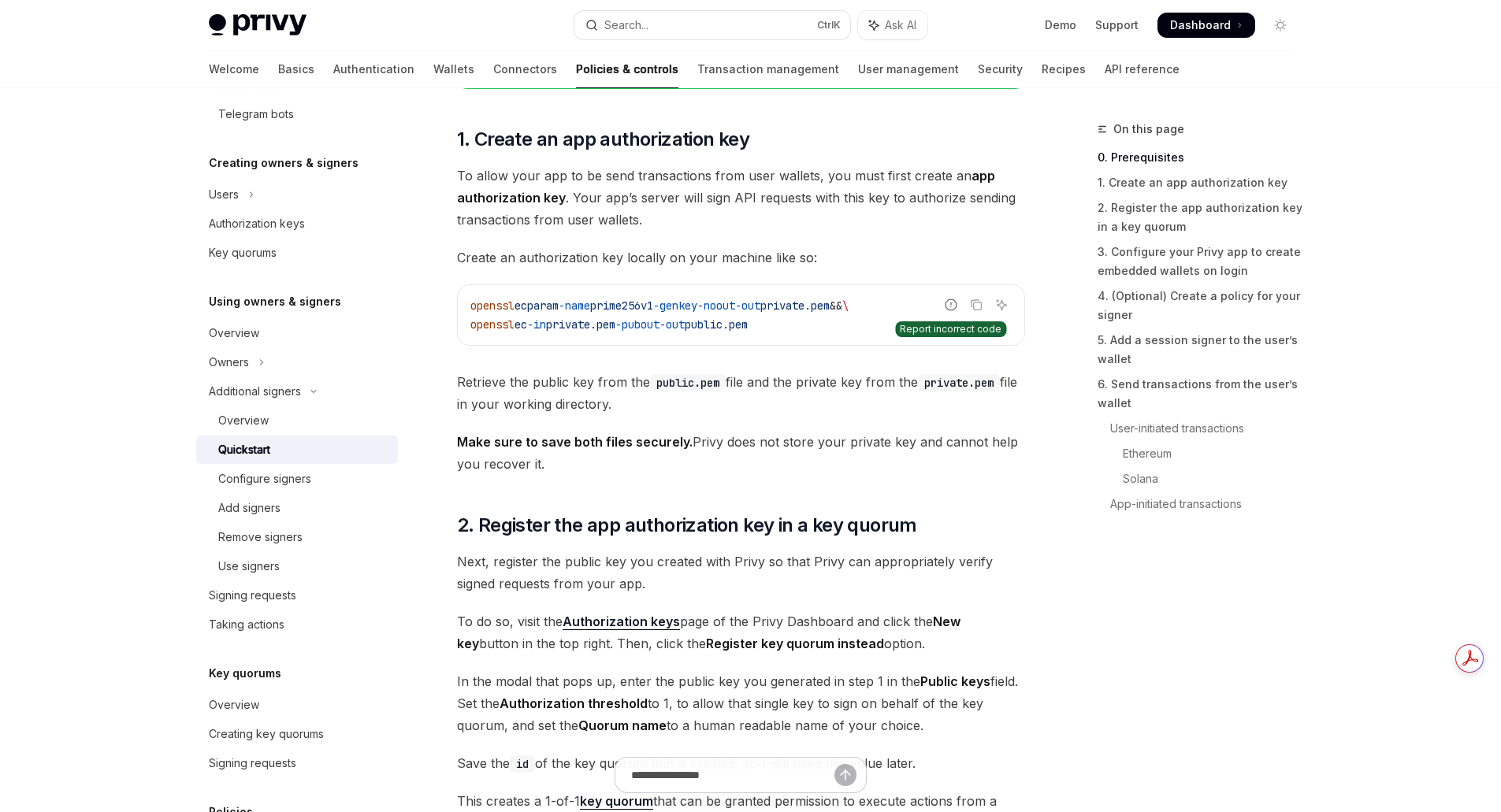
drag, startPoint x: 974, startPoint y: 298, endPoint x: 952, endPoint y: 299, distance: 22.0
click at [974, 298] on button "Copy the contents from the code block" at bounding box center [976, 305] width 20 height 20
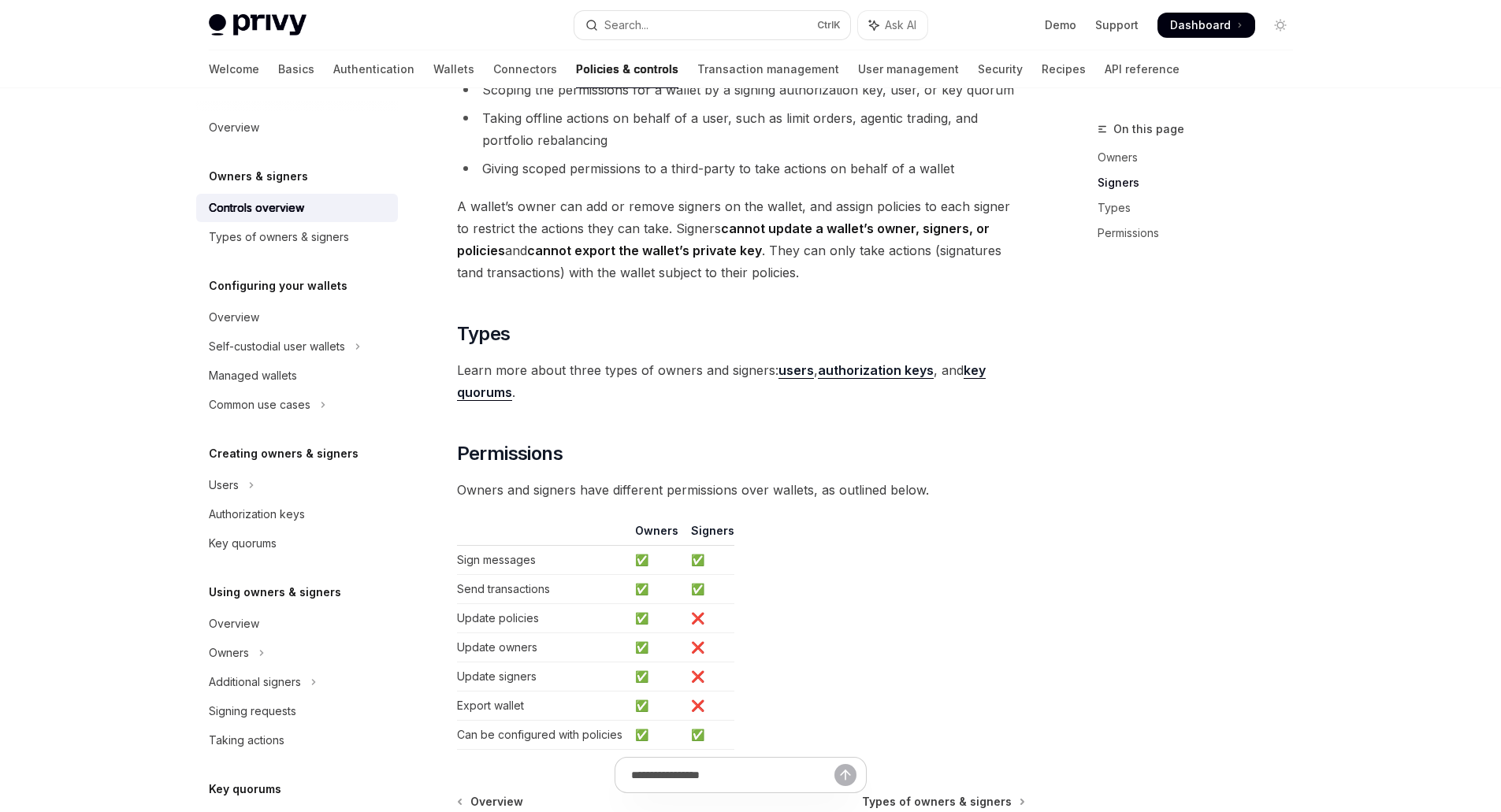
scroll to position [1229, 0]
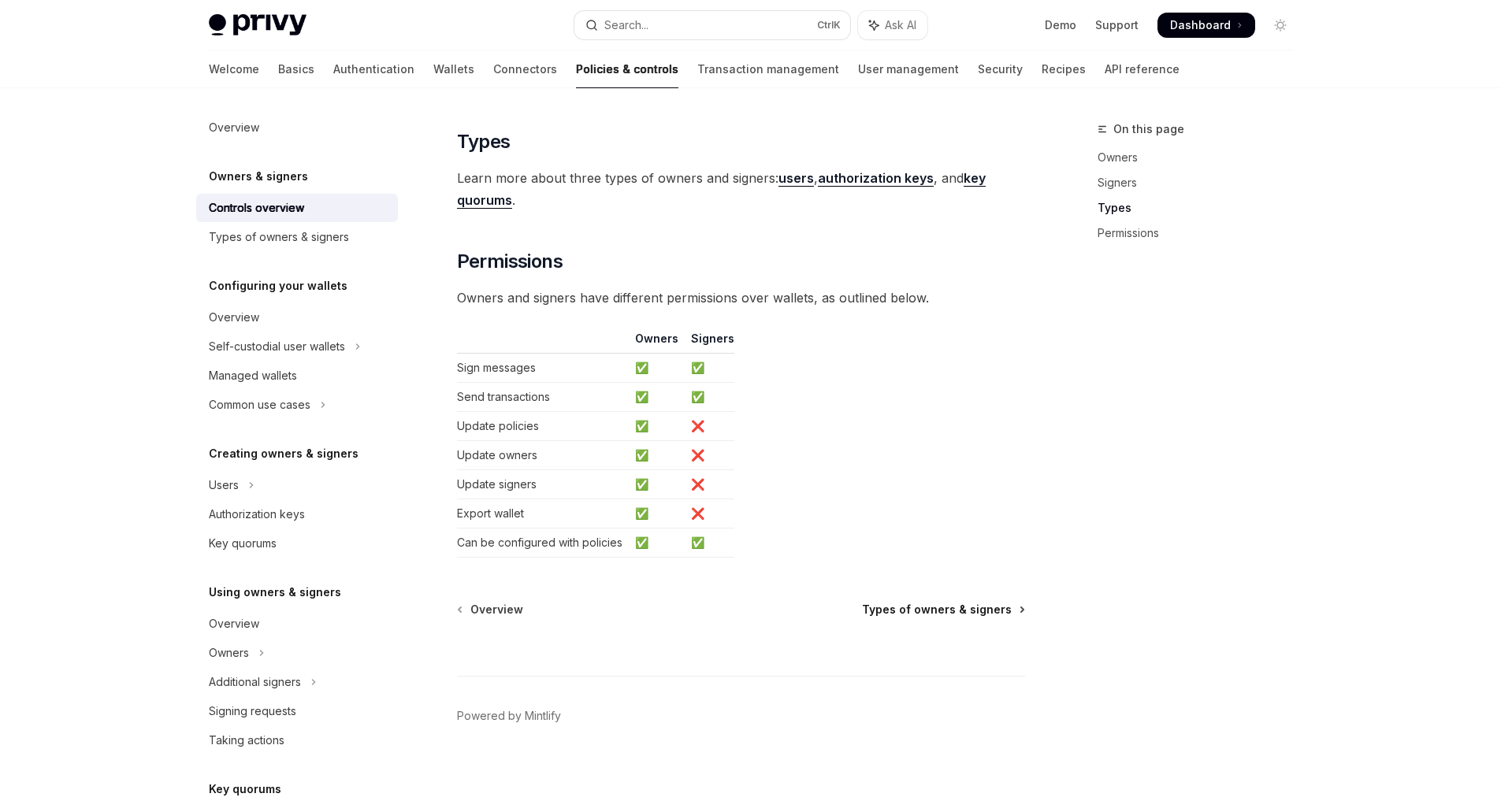
click at [932, 607] on span "Types of owners & signers" at bounding box center [936, 610] width 149 height 15
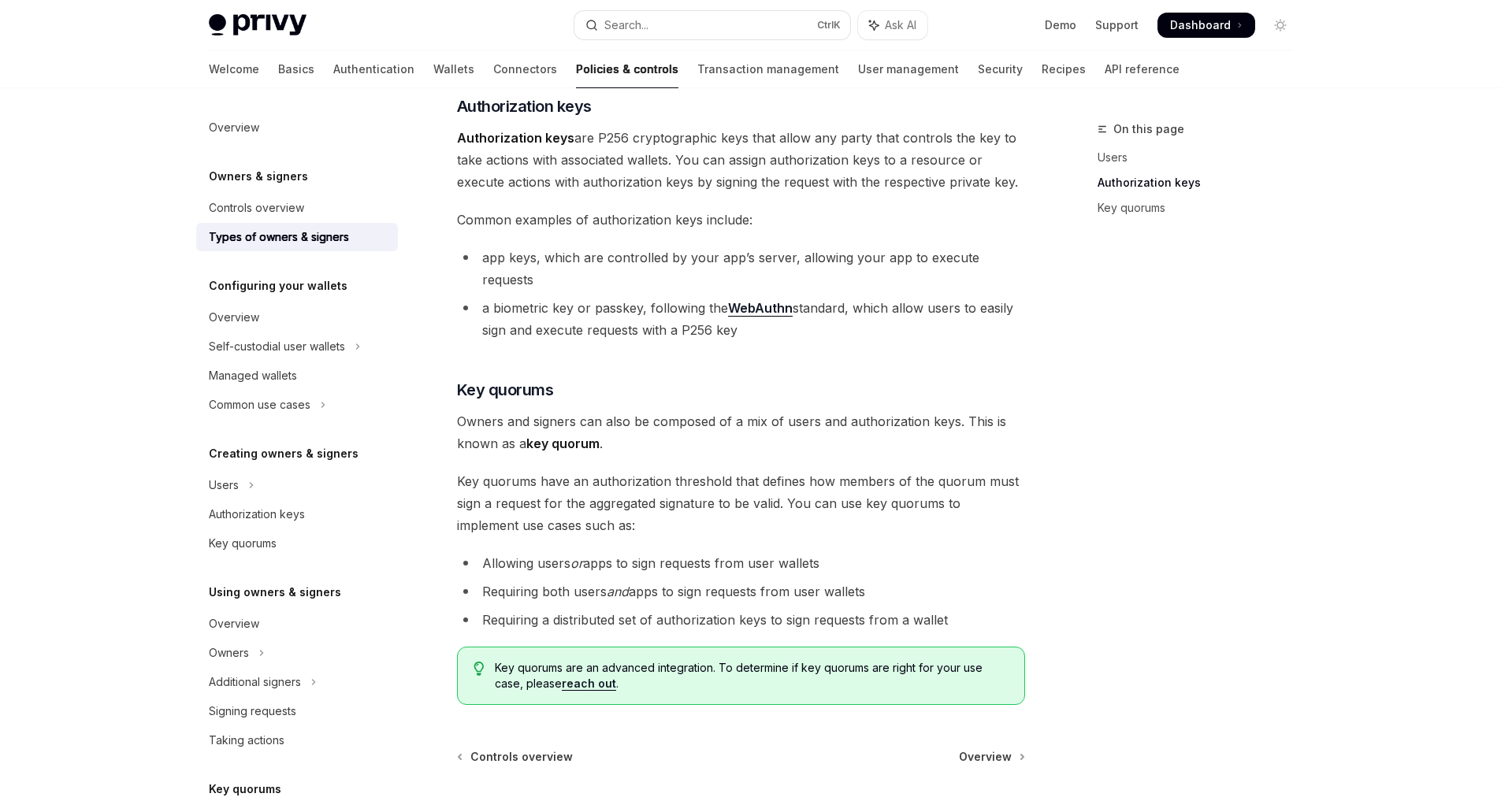
scroll to position [473, 0]
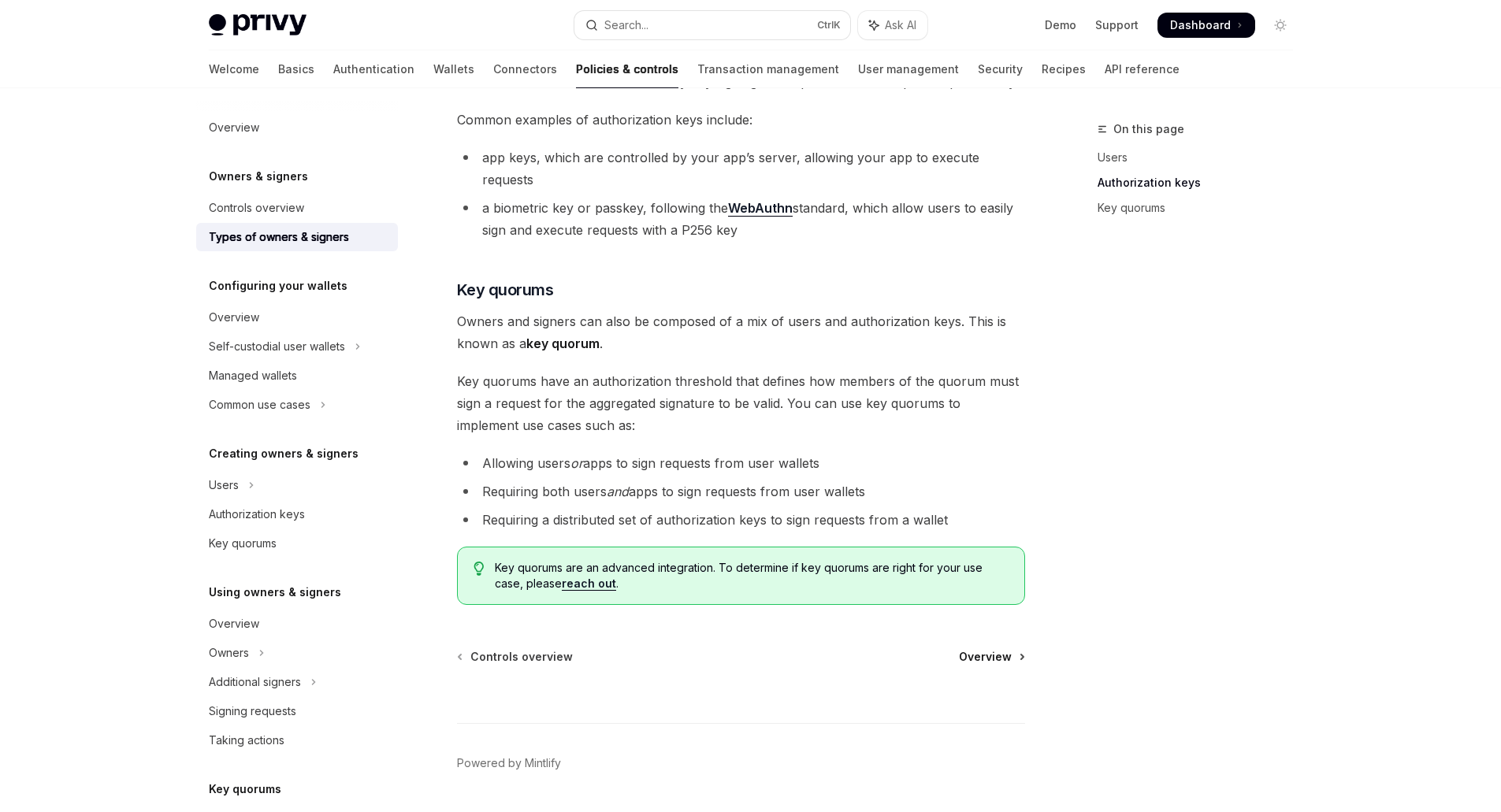
click at [990, 649] on span "Overview" at bounding box center [985, 657] width 53 height 15
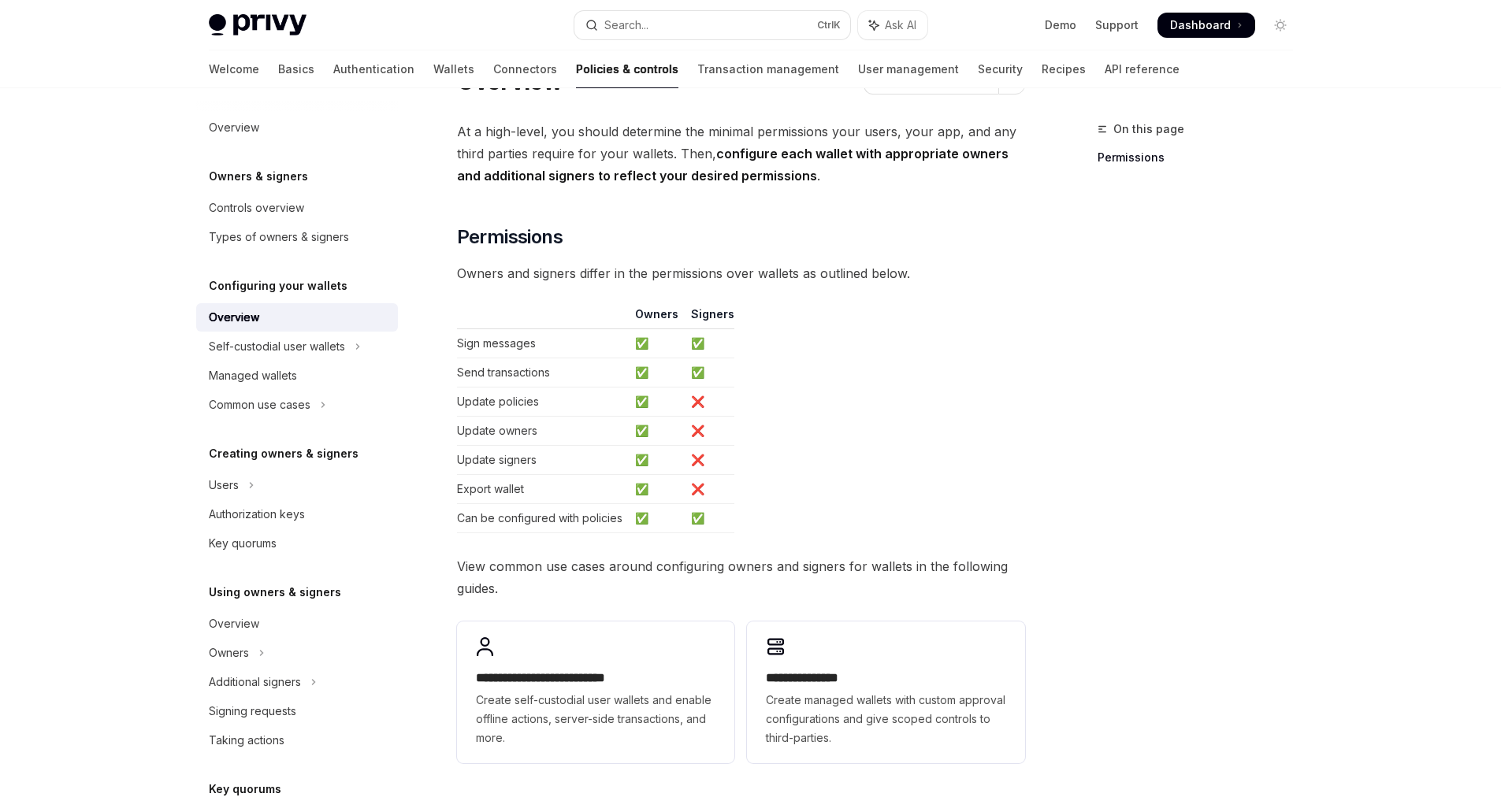
scroll to position [237, 0]
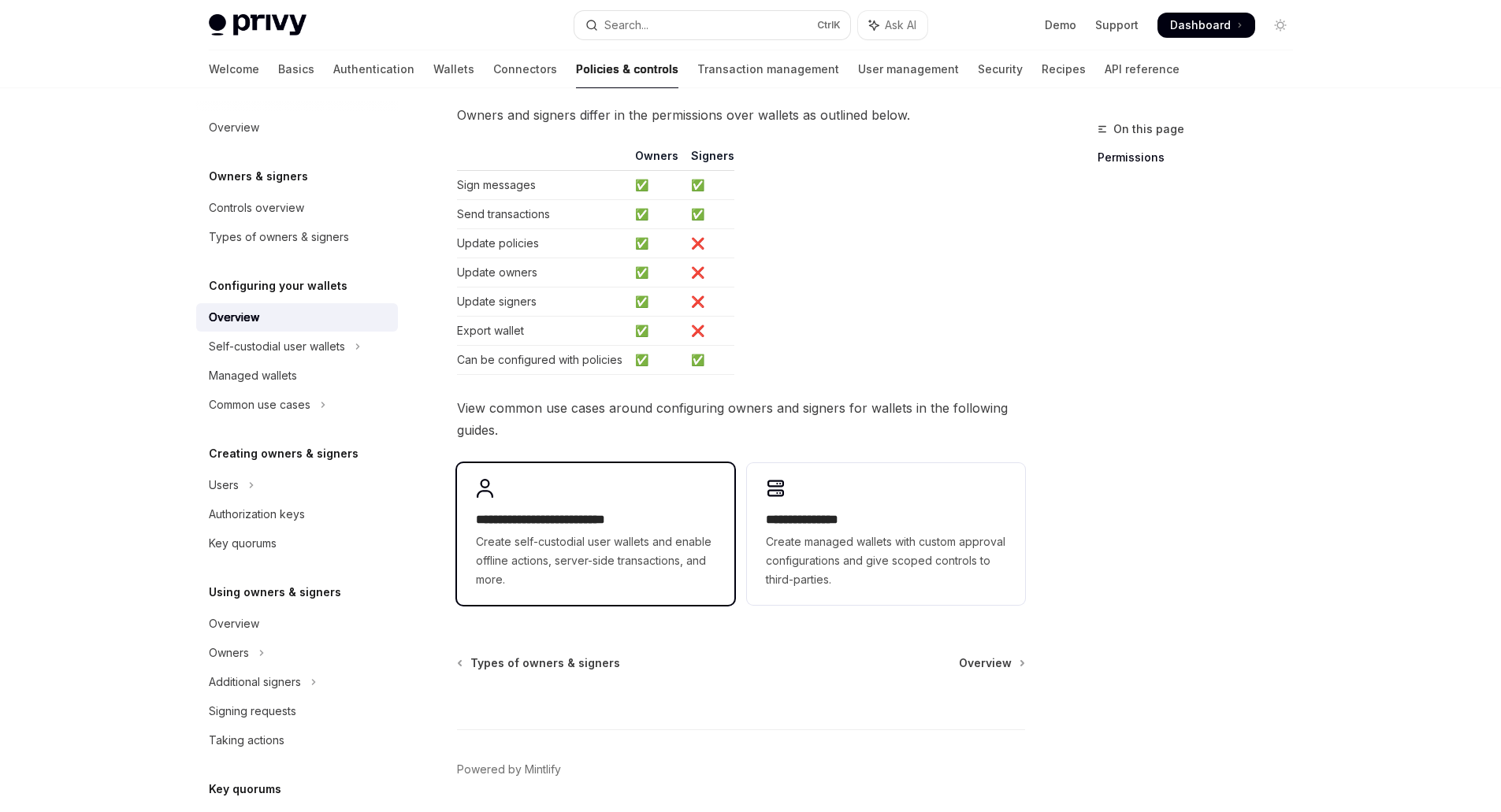
click at [650, 557] on span "Create self-custodial user wallets and enable offline actions, server-side tran…" at bounding box center [595, 561] width 239 height 56
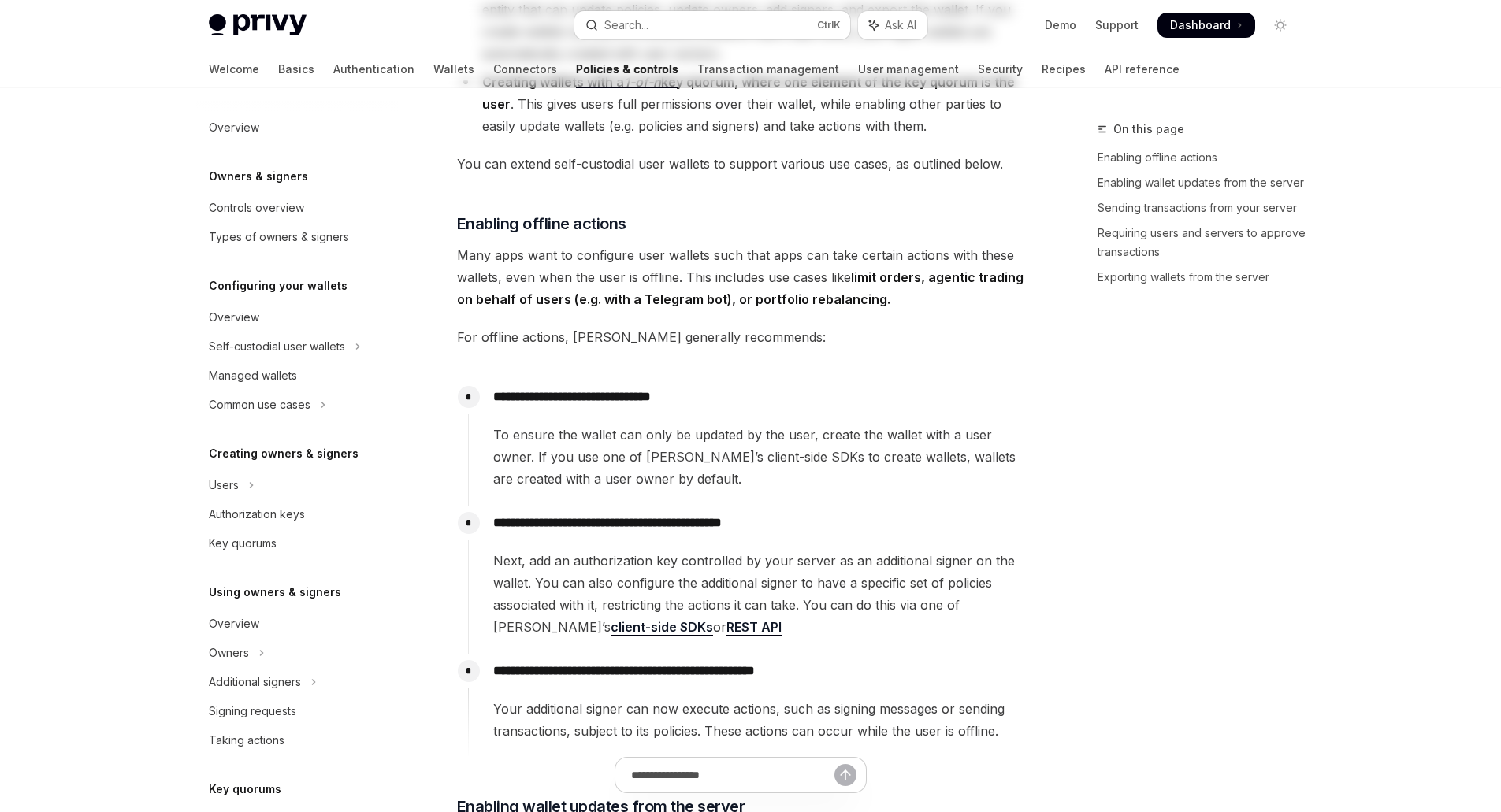
type textarea "*"
